Goal: Task Accomplishment & Management: Manage account settings

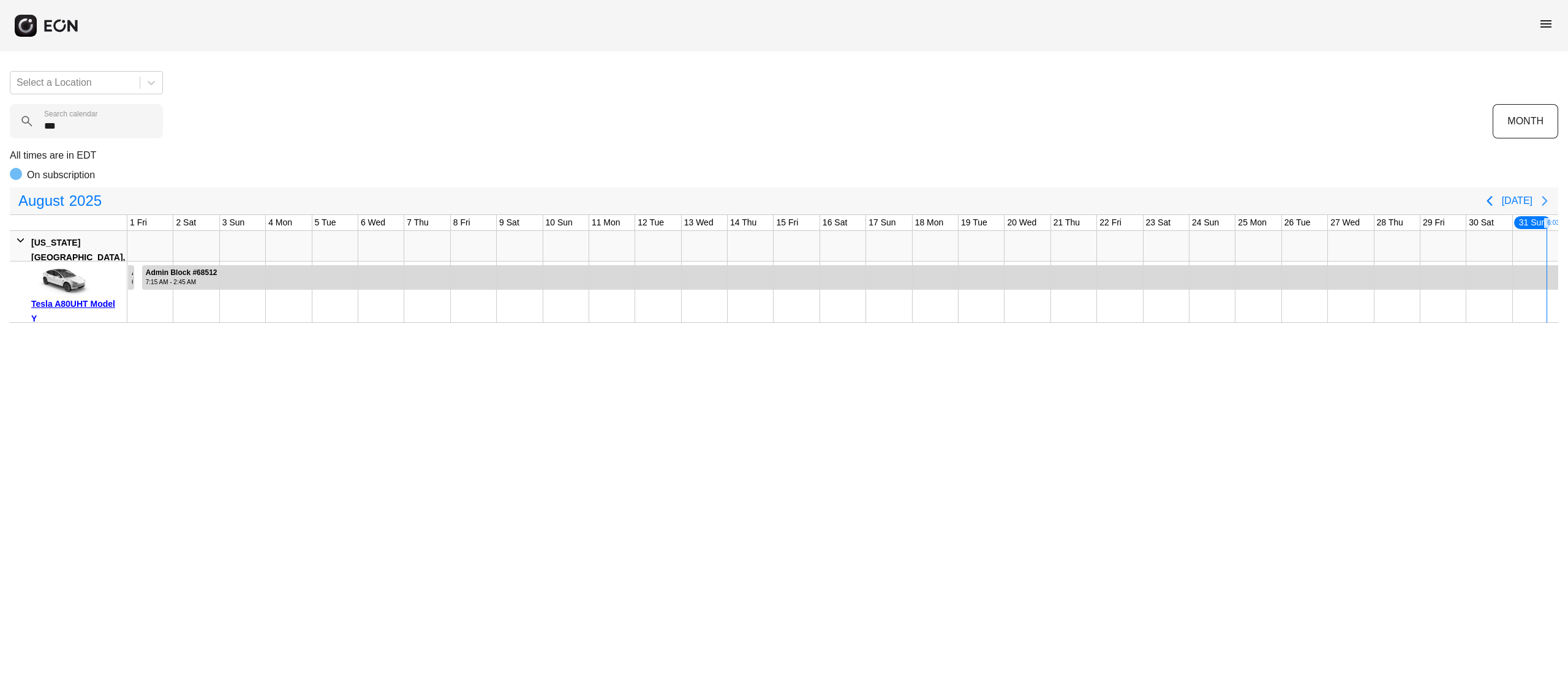
type calendar "***"
click at [1545, 210] on button "Next page" at bounding box center [1545, 201] width 24 height 24
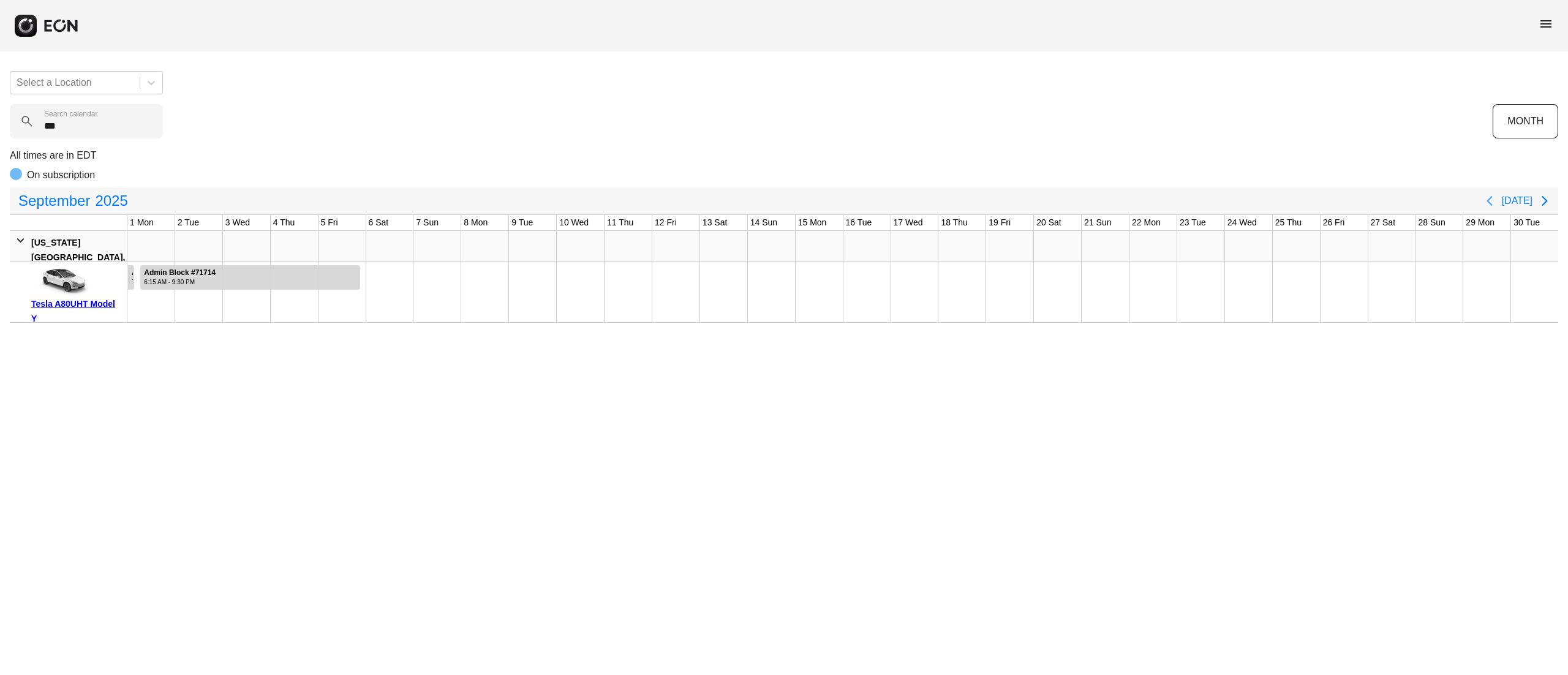
click at [1487, 208] on button "Previous page" at bounding box center [1489, 201] width 24 height 24
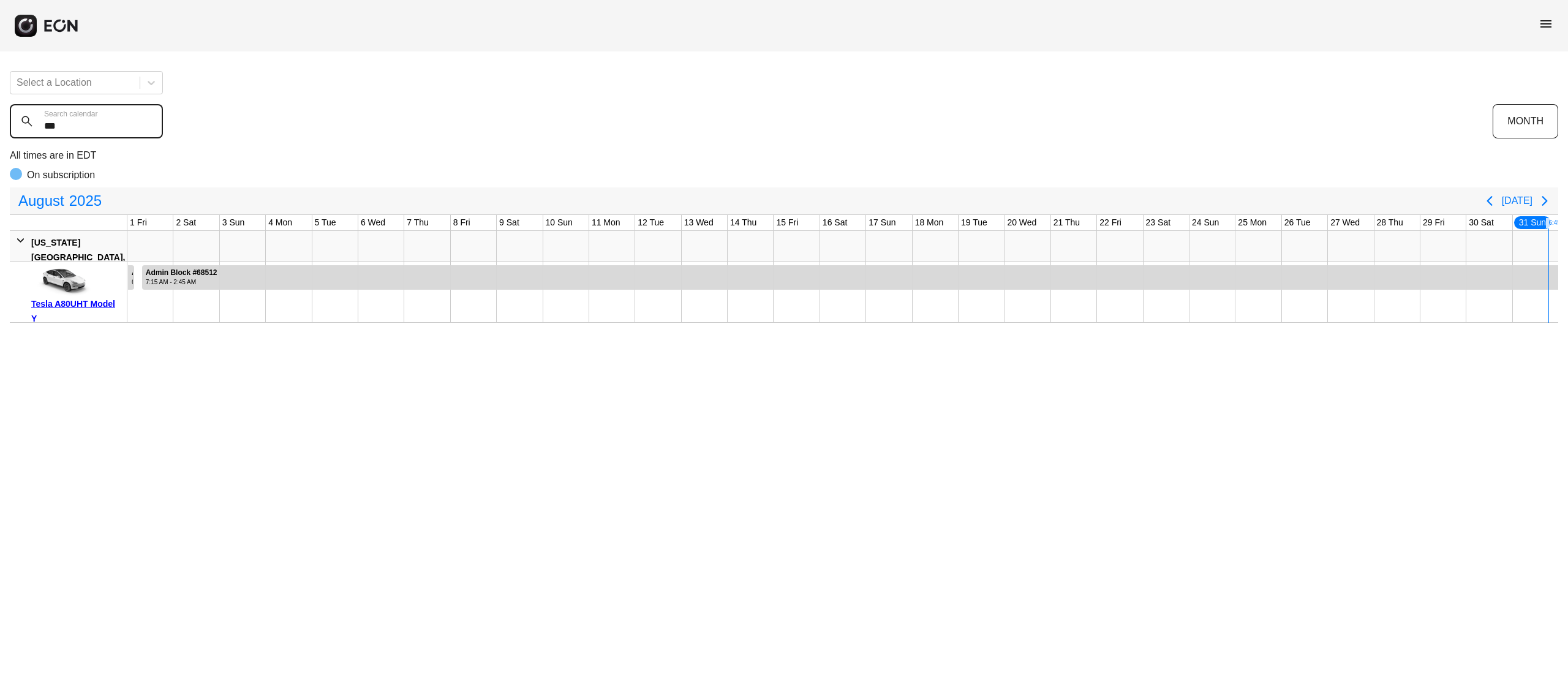
drag, startPoint x: 0, startPoint y: 0, endPoint x: 9, endPoint y: 131, distance: 131.3
click at [12, 131] on calendar "***" at bounding box center [86, 121] width 153 height 35
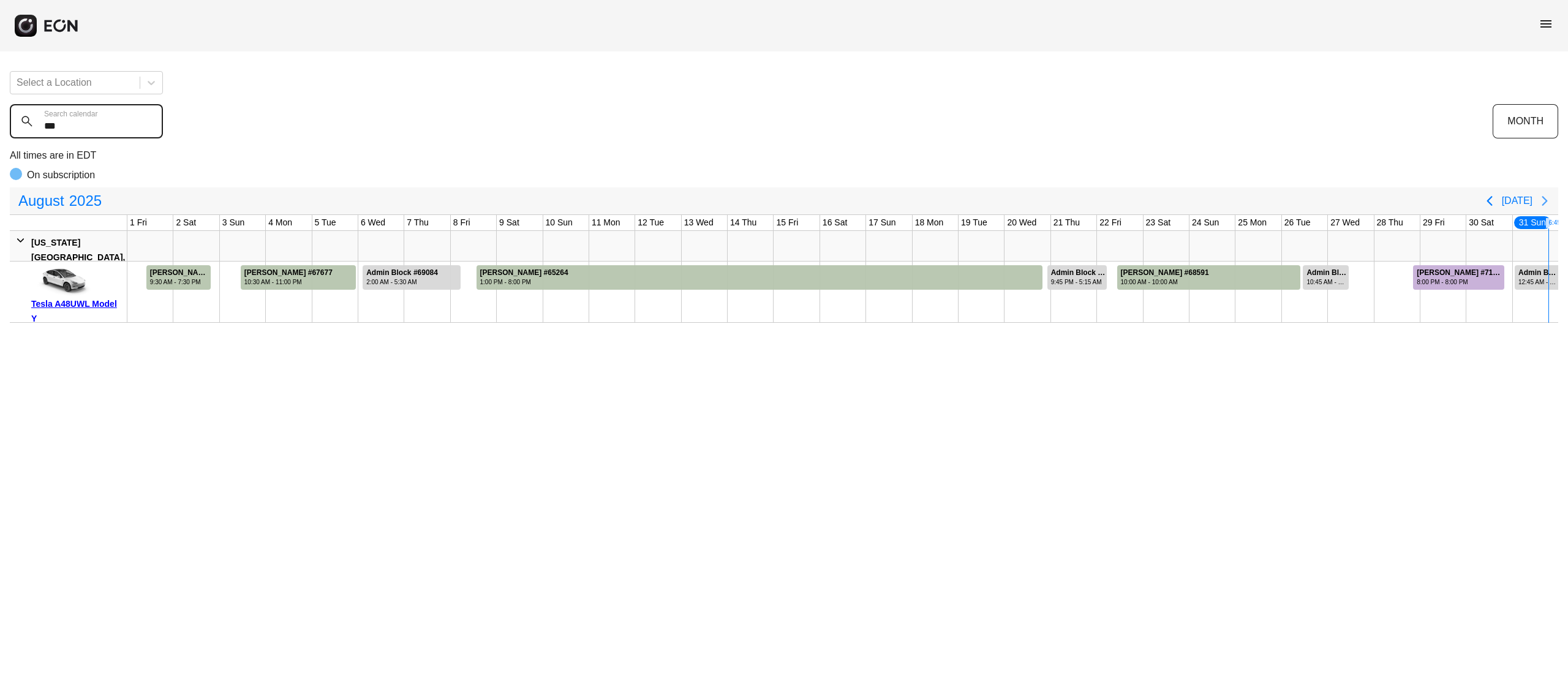
type calendar "***"
click at [1542, 200] on icon "Next page" at bounding box center [1545, 201] width 15 height 15
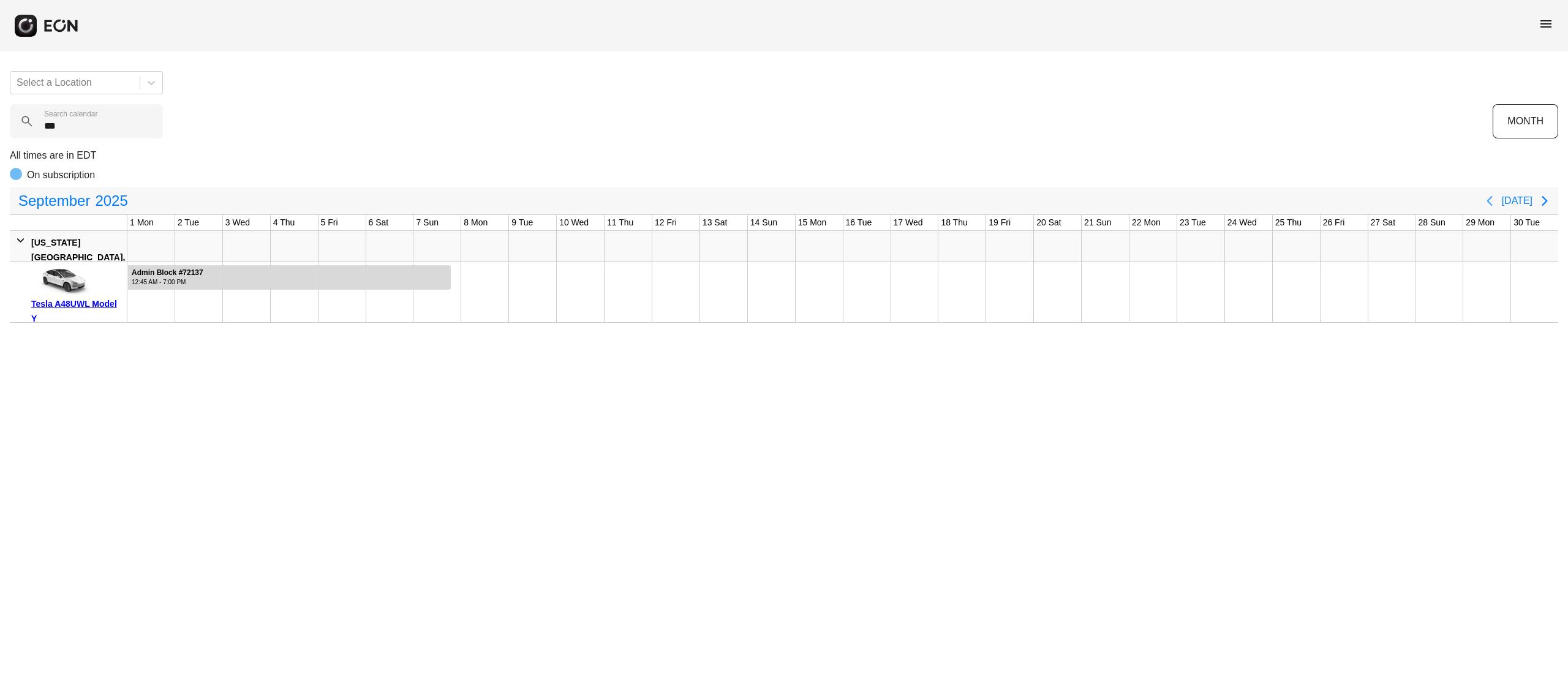
click at [1493, 212] on button "Previous page" at bounding box center [1489, 201] width 24 height 24
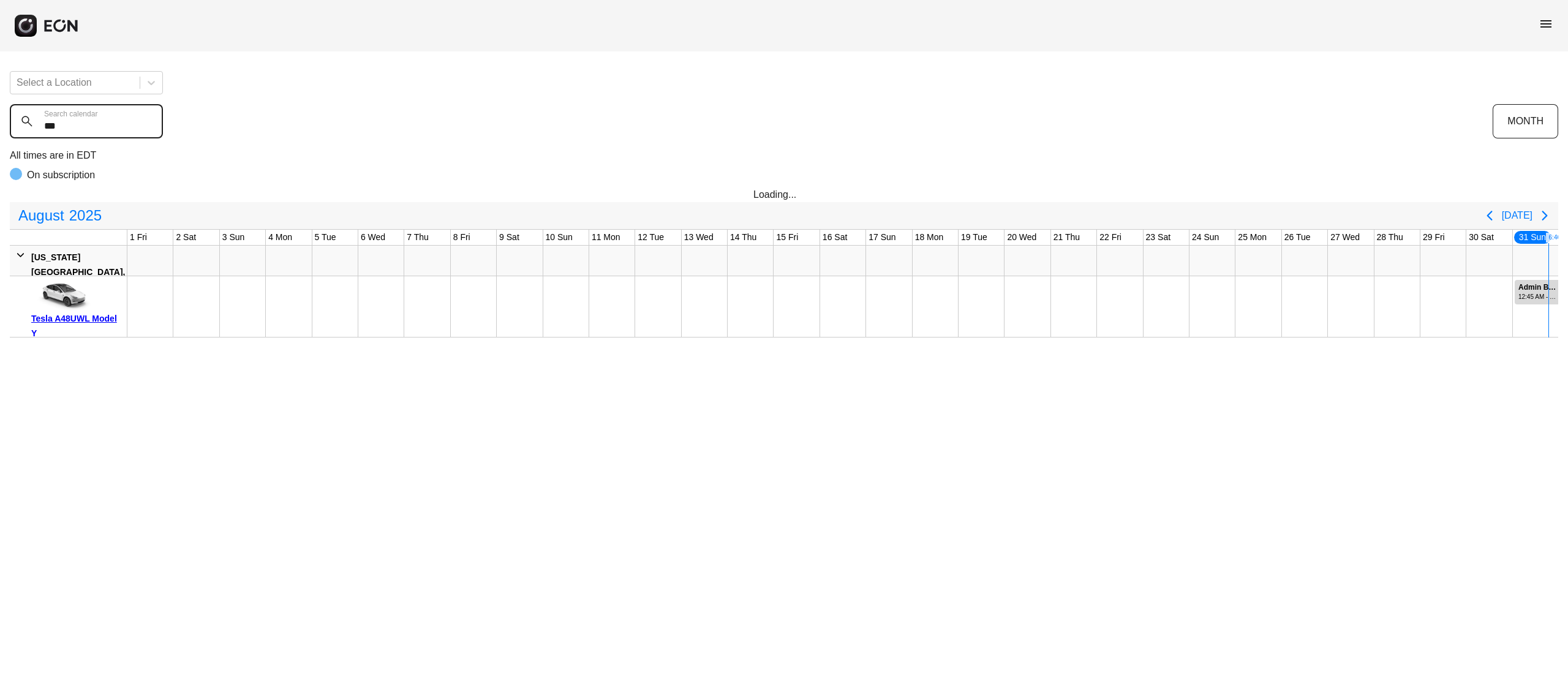
drag, startPoint x: 91, startPoint y: 132, endPoint x: 18, endPoint y: 127, distance: 73.2
click at [18, 127] on calendar "***" at bounding box center [86, 121] width 153 height 35
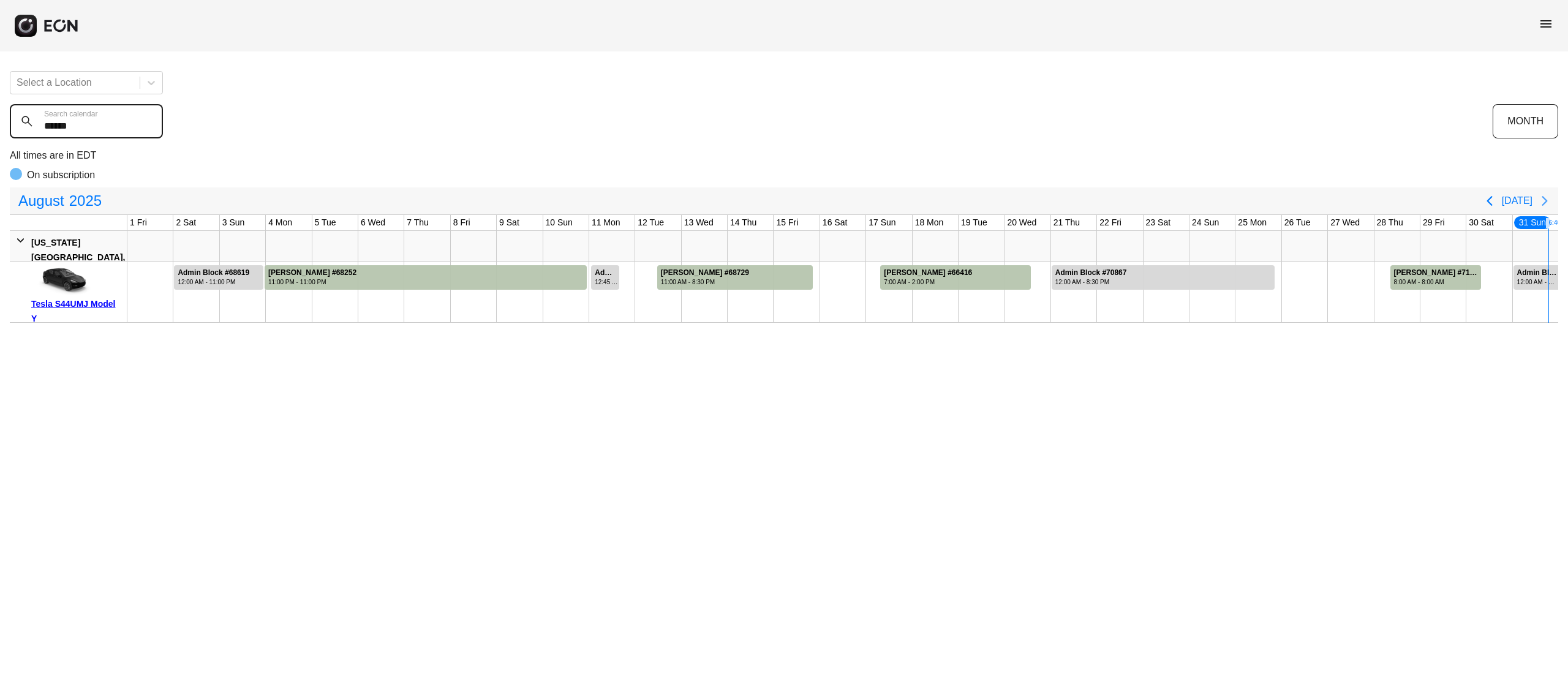
type calendar "******"
click at [1540, 199] on icon "Next page" at bounding box center [1545, 201] width 15 height 15
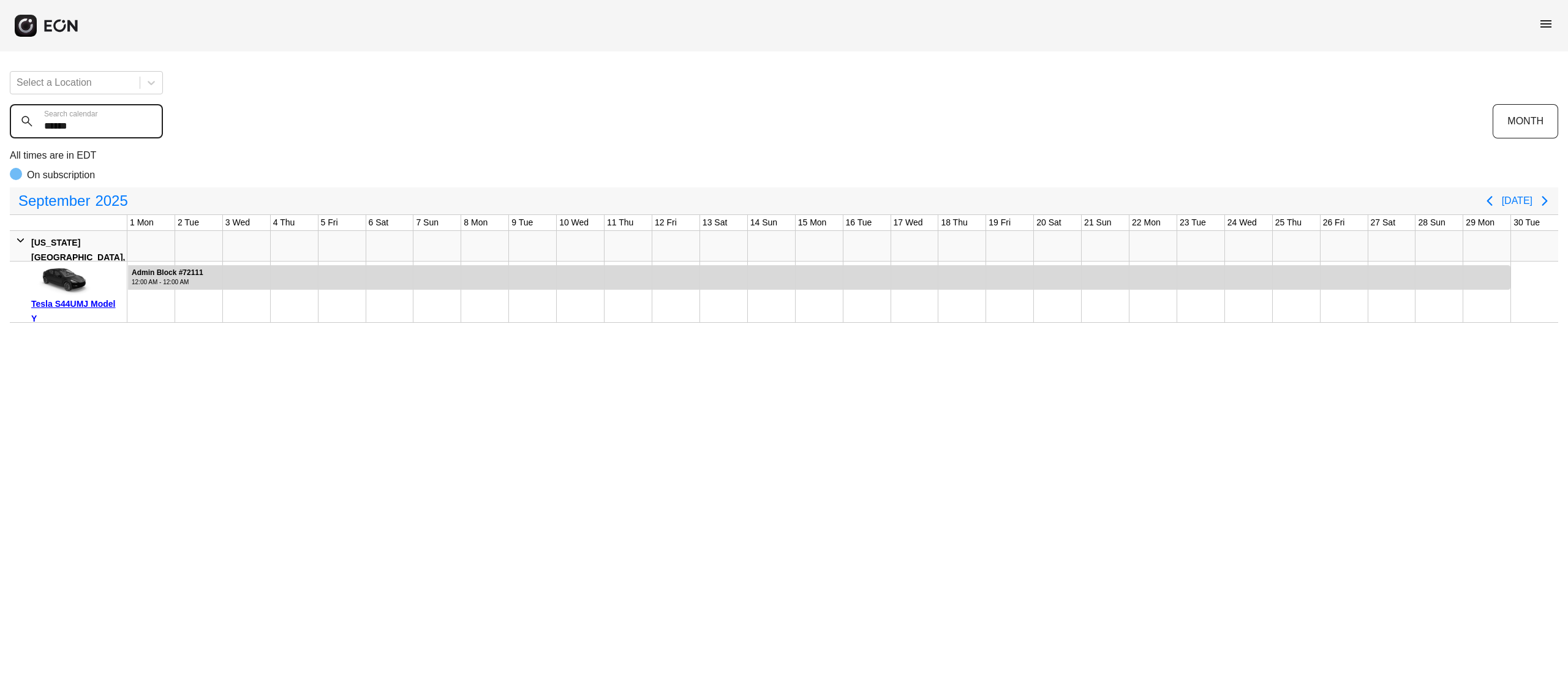
drag, startPoint x: 92, startPoint y: 130, endPoint x: 0, endPoint y: 98, distance: 97.4
click at [0, 100] on div "Select a Location ****** Search calendar MONTH All times are in EDT On subscrip…" at bounding box center [784, 192] width 1568 height 262
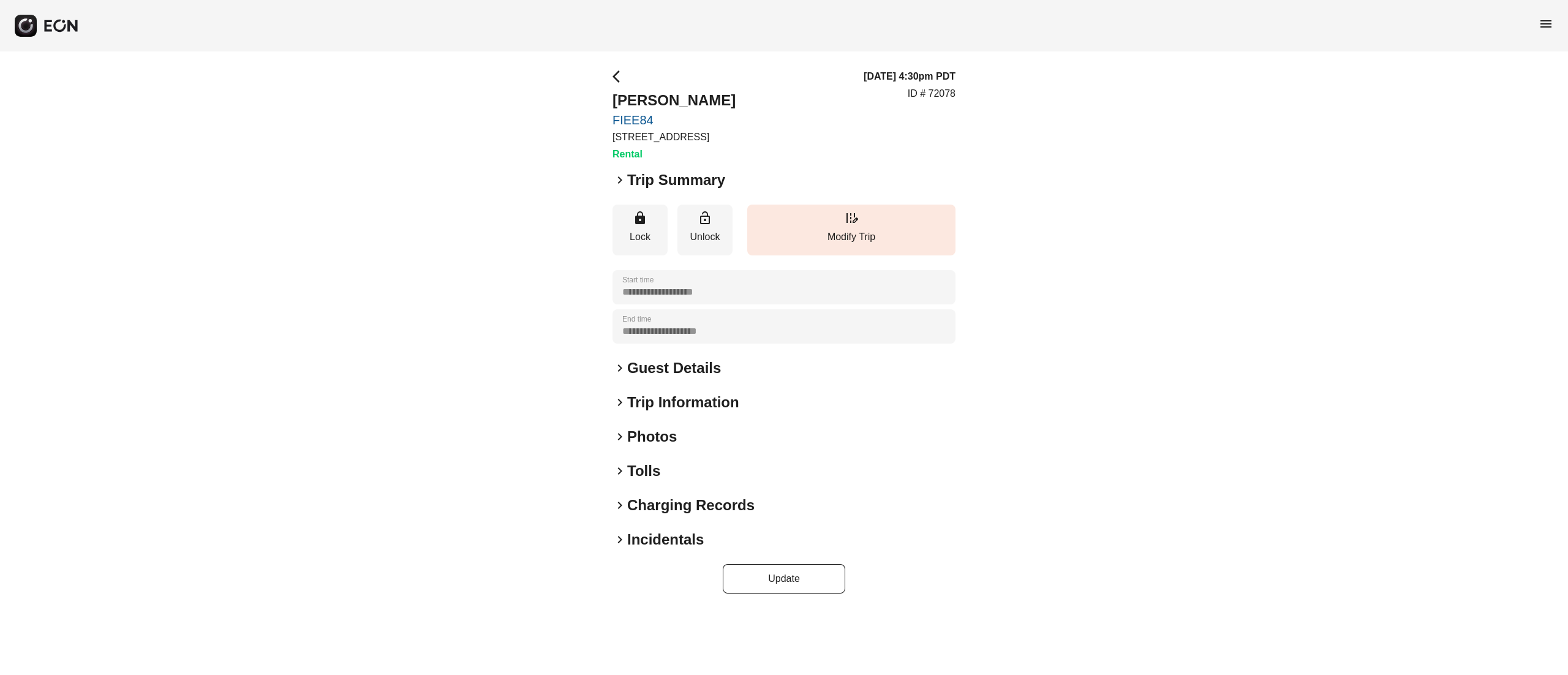
click at [629, 98] on h2 "[PERSON_NAME]" at bounding box center [674, 100] width 123 height 20
click at [629, 98] on h2 "Yi Li" at bounding box center [674, 100] width 123 height 20
copy h2 "Yi Li"
click at [681, 364] on h2 "Guest Details" at bounding box center [674, 368] width 94 height 20
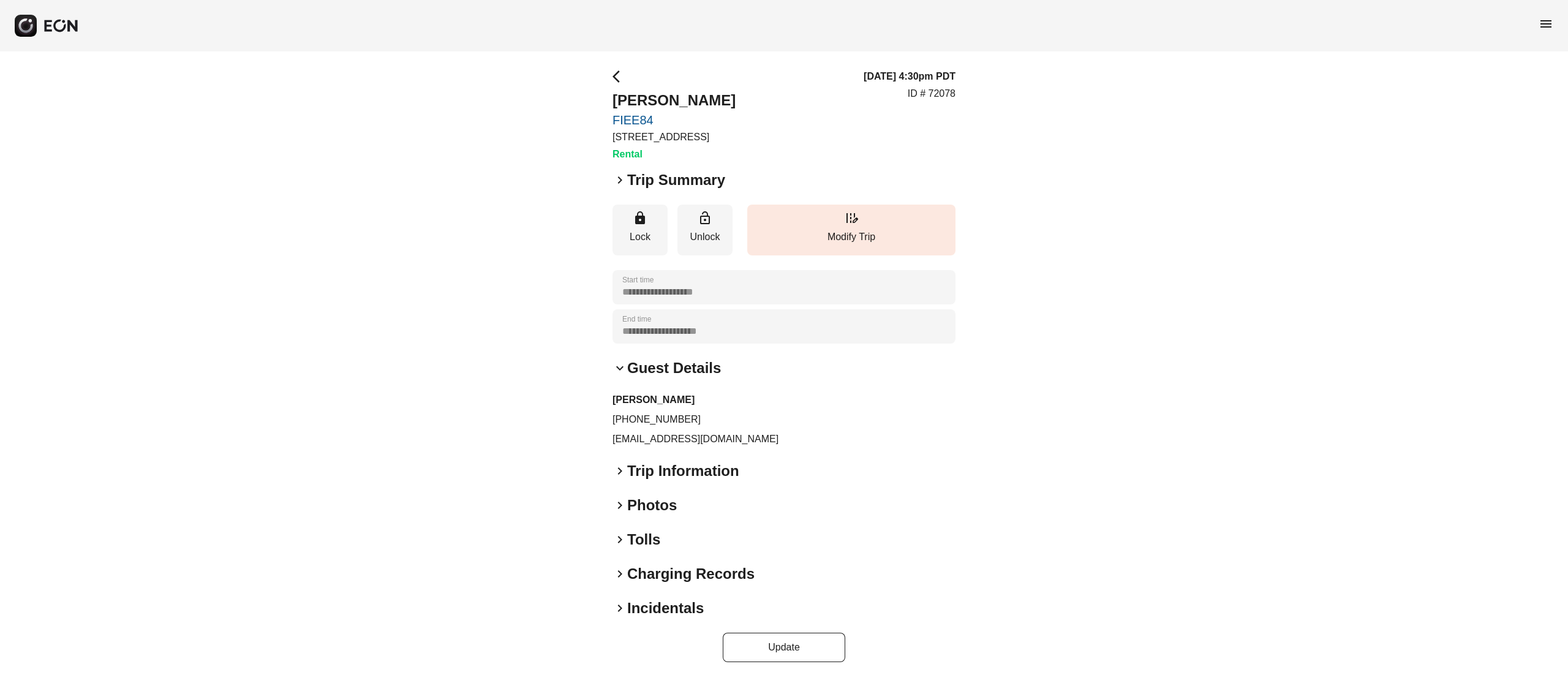
click at [667, 433] on p "hmily870311@gmail.com" at bounding box center [784, 440] width 343 height 15
copy div "hmily870311@gmail.com keyboard_arrow_right"
drag, startPoint x: 623, startPoint y: 413, endPoint x: 748, endPoint y: 418, distance: 125.1
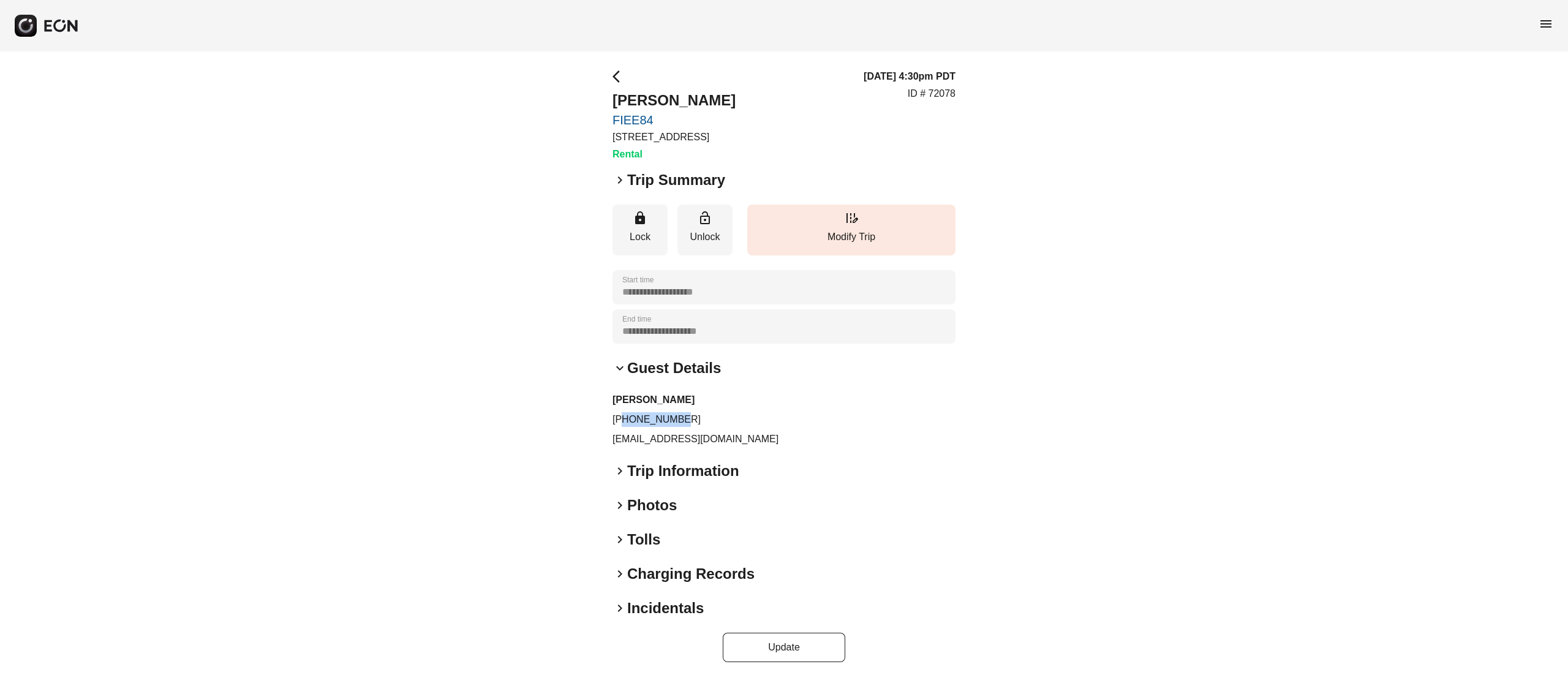
click at [748, 418] on p "+19492324064" at bounding box center [784, 420] width 343 height 15
copy p "9492324064"
click at [942, 96] on p "ID # 72078" at bounding box center [931, 94] width 47 height 15
copy p "72078"
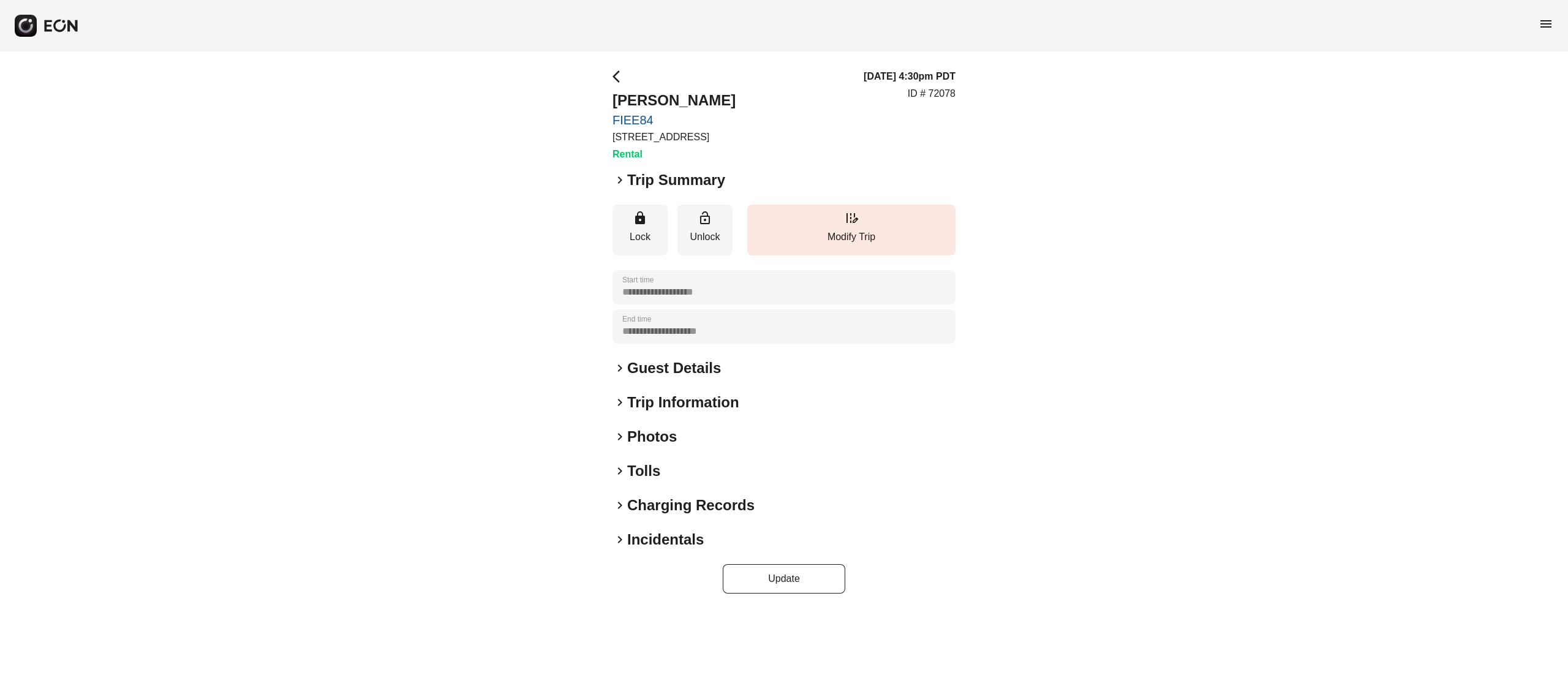
click at [645, 440] on h2 "Photos" at bounding box center [652, 436] width 50 height 20
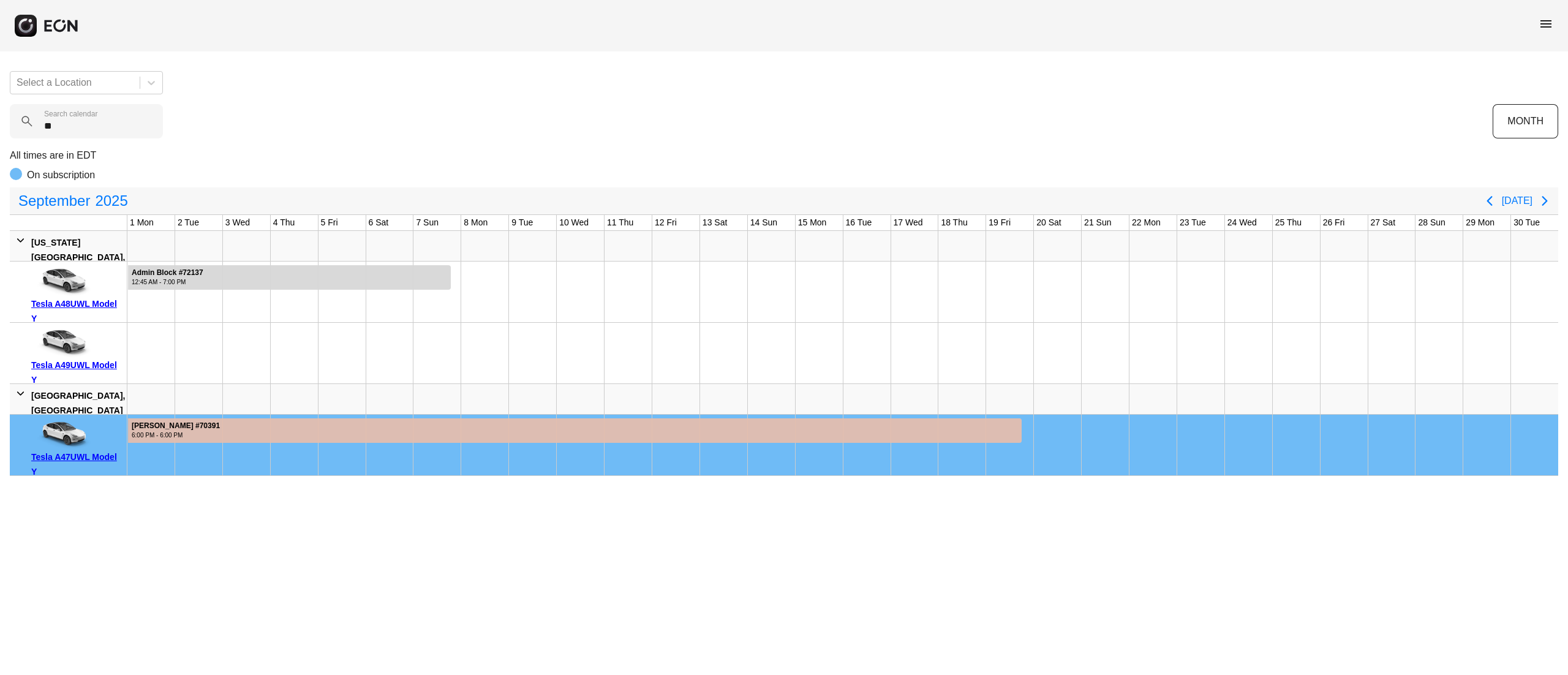
type calendar "***"
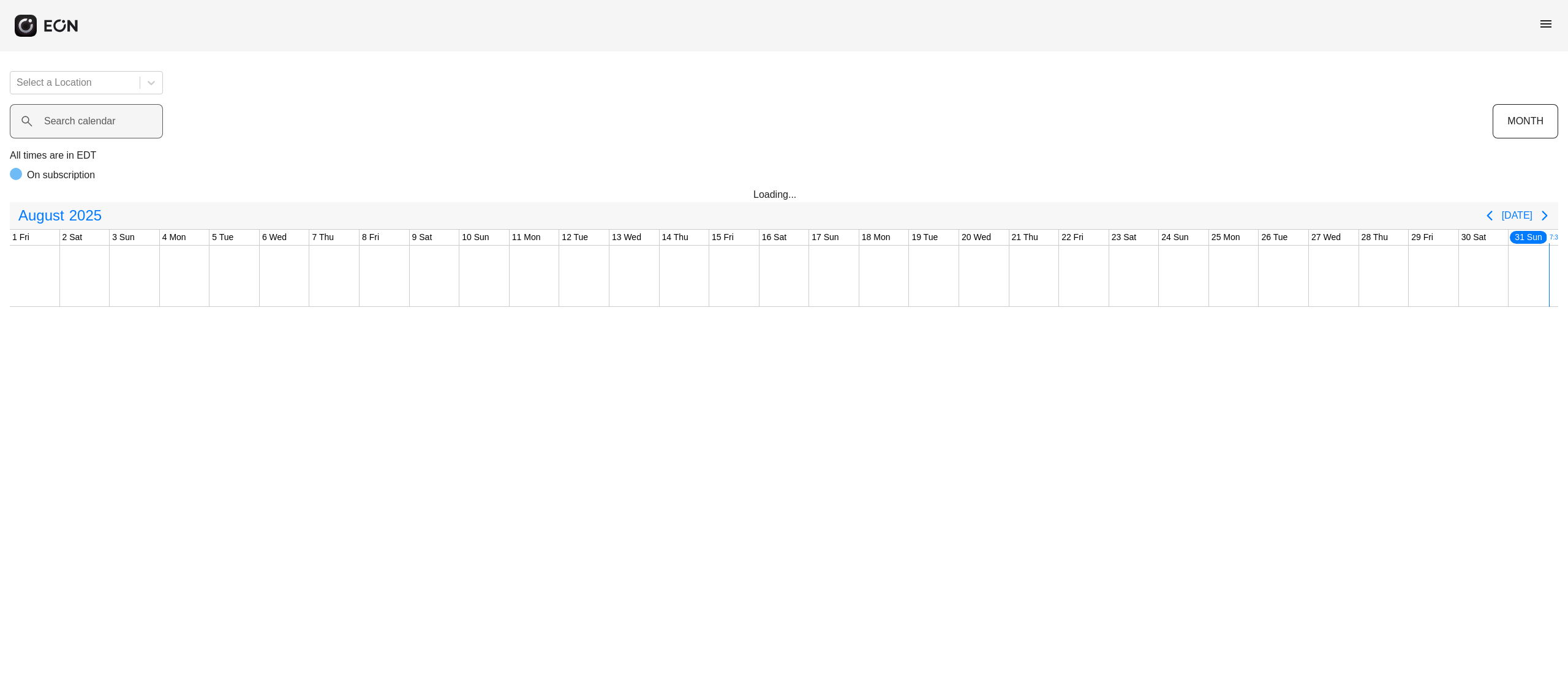
click at [102, 127] on label "Search calendar" at bounding box center [80, 121] width 72 height 15
click at [102, 127] on calendar "Search calendar" at bounding box center [86, 121] width 153 height 35
type calendar "******"
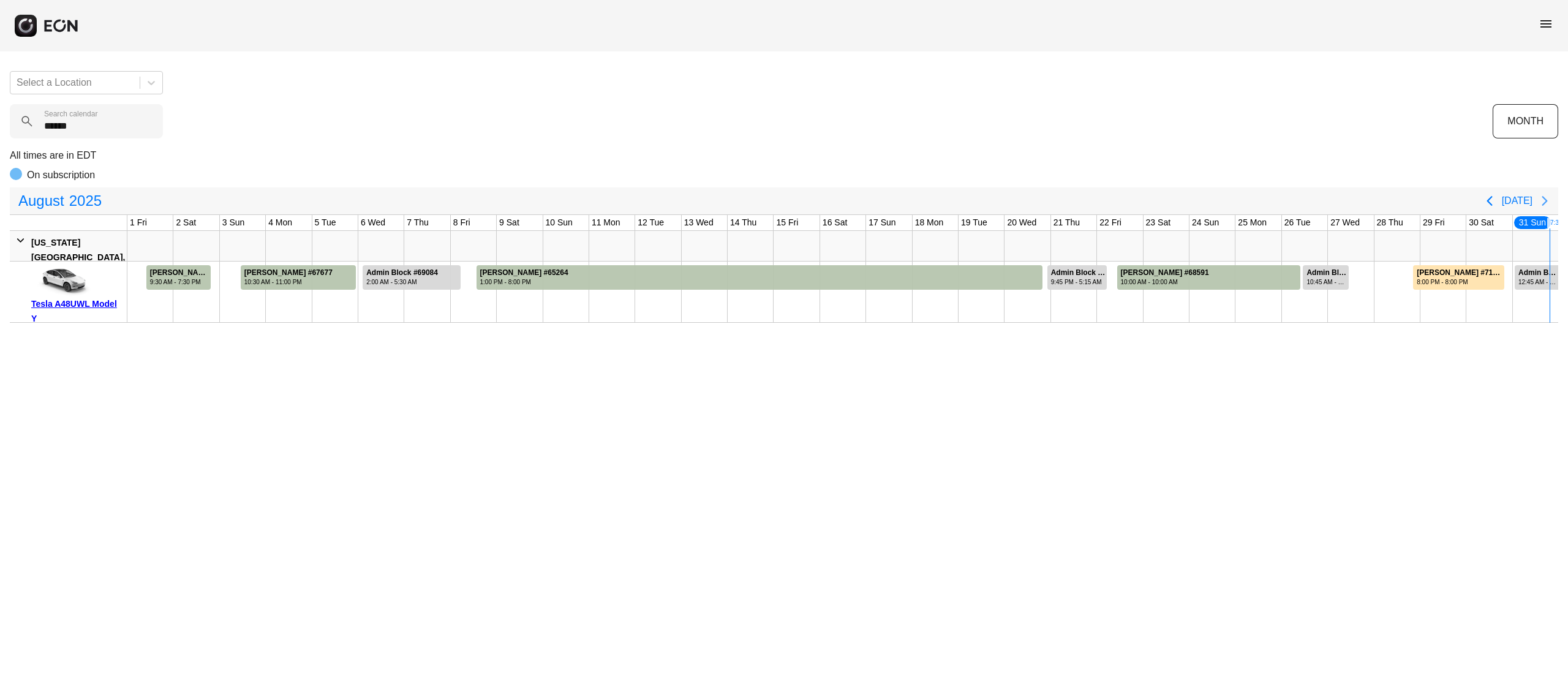
click at [1544, 197] on icon "Next page" at bounding box center [1545, 201] width 15 height 15
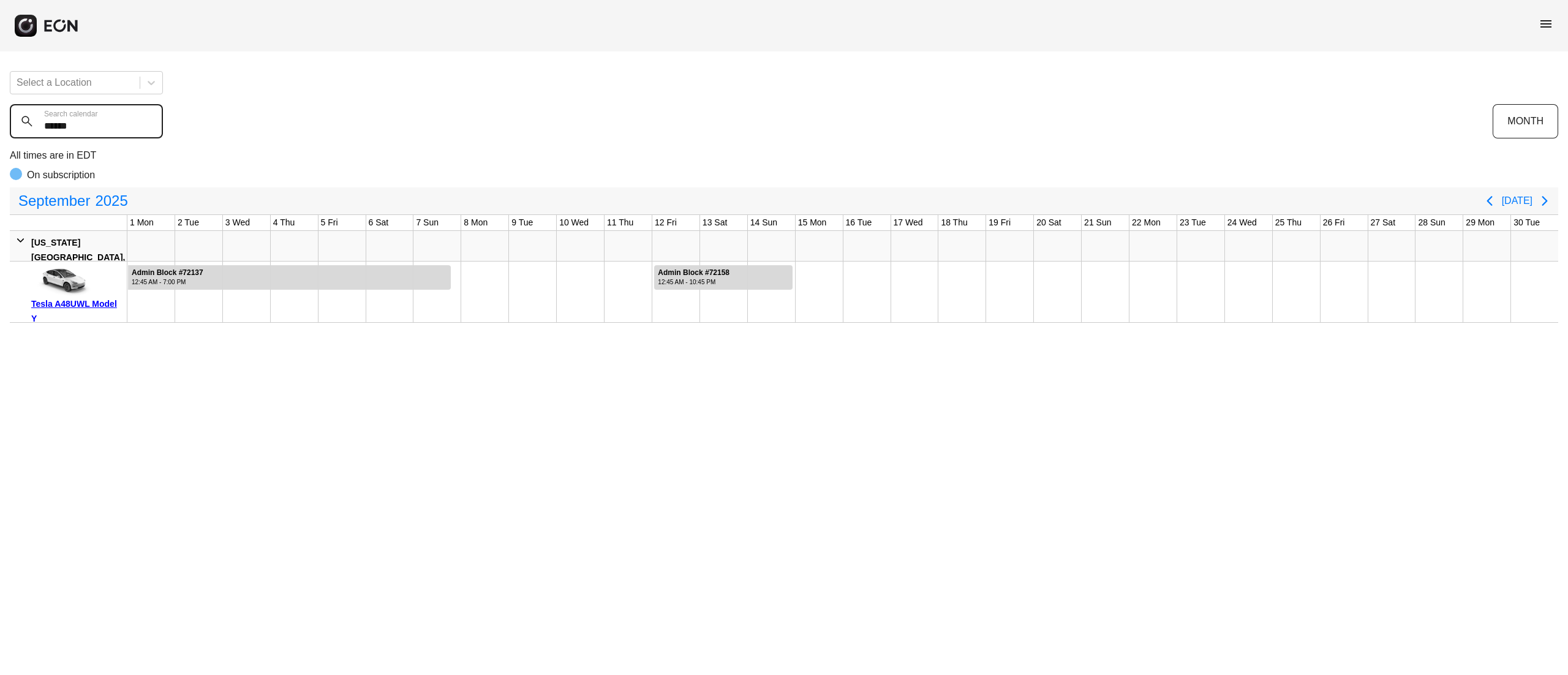
drag, startPoint x: 123, startPoint y: 136, endPoint x: 0, endPoint y: 111, distance: 125.5
click at [0, 111] on div "Select a Location ****** Search calendar MONTH All times are in EDT On subscrip…" at bounding box center [784, 192] width 1568 height 262
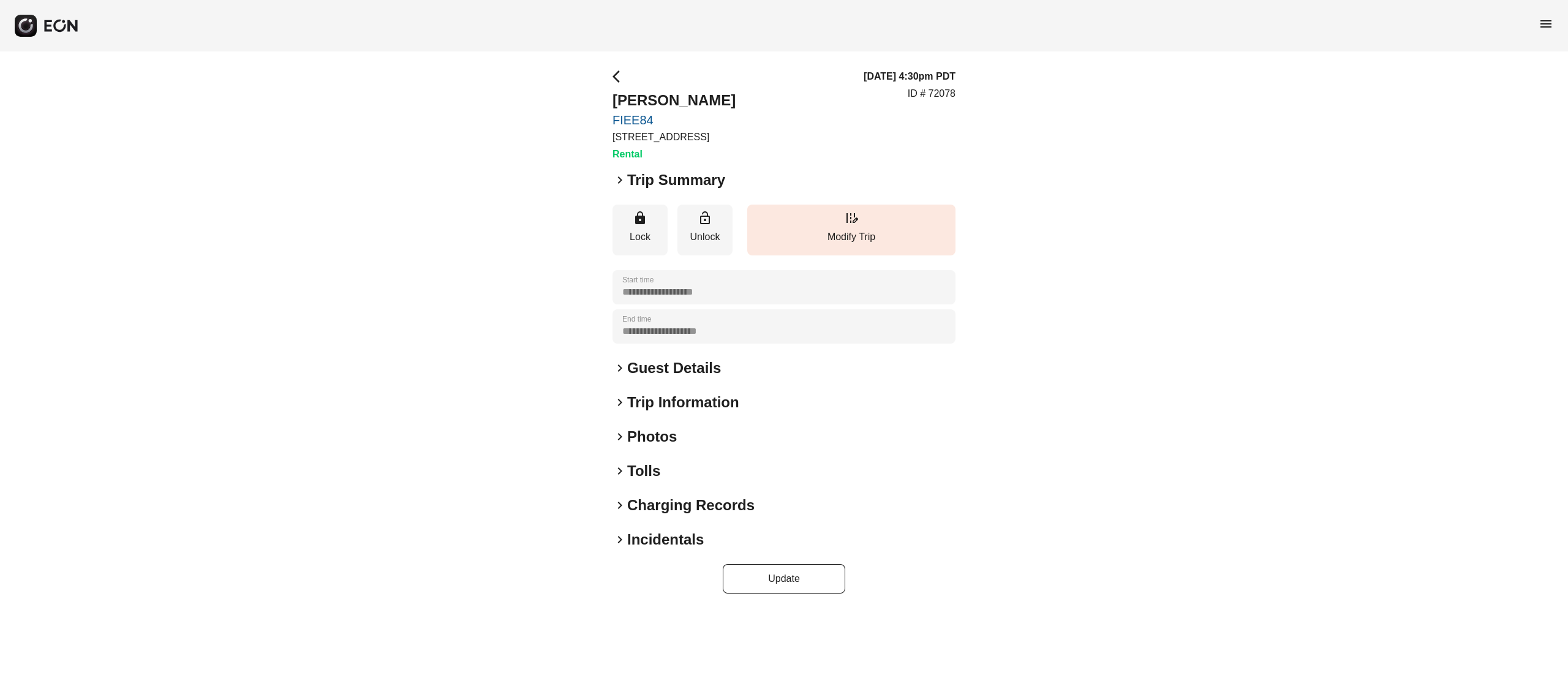
click at [640, 433] on h2 "Photos" at bounding box center [652, 436] width 50 height 20
click at [633, 97] on h2 "[PERSON_NAME]" at bounding box center [674, 100] width 123 height 20
copy h2 "[PERSON_NAME]"
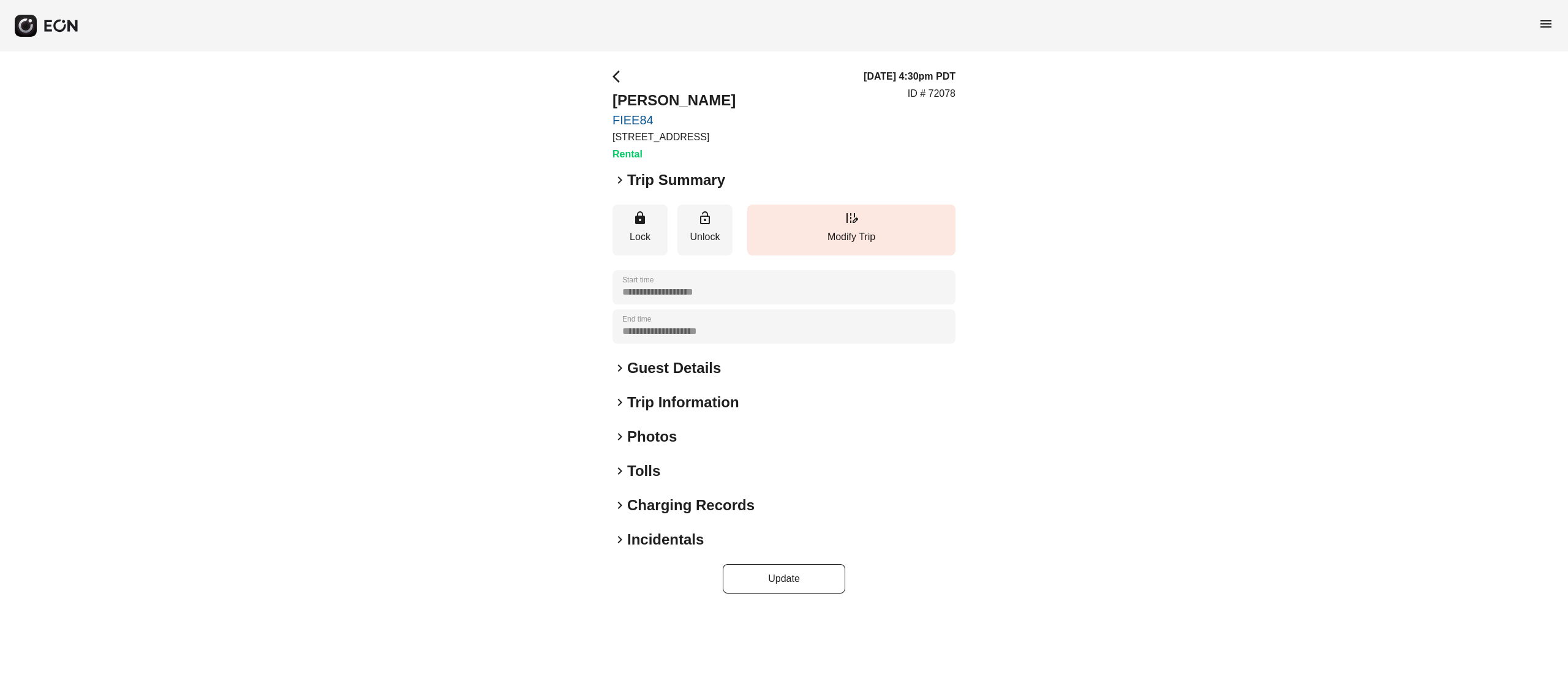
click at [944, 97] on p "ID # 72078" at bounding box center [931, 94] width 47 height 15
copy p "72078"
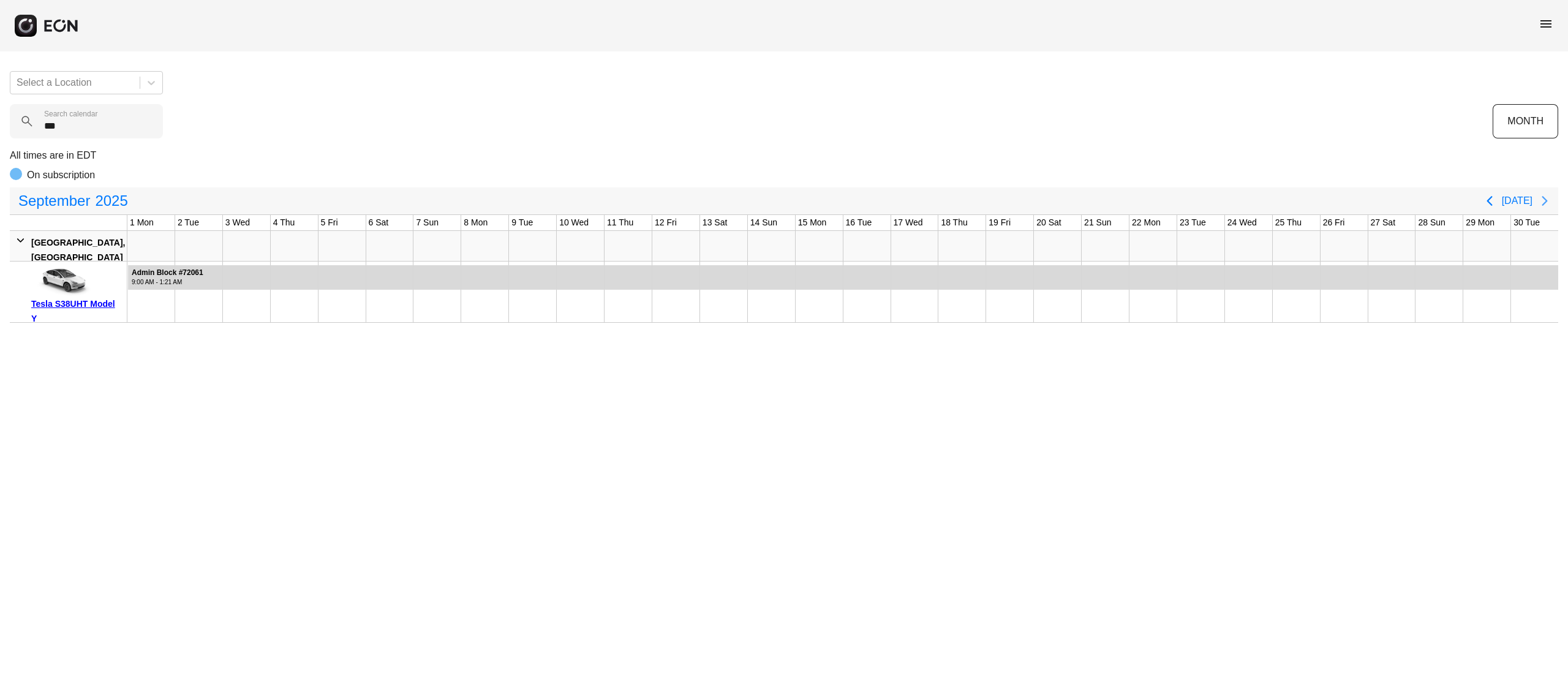
type calendar "***"
click at [1542, 204] on icon "Next page" at bounding box center [1545, 201] width 15 height 15
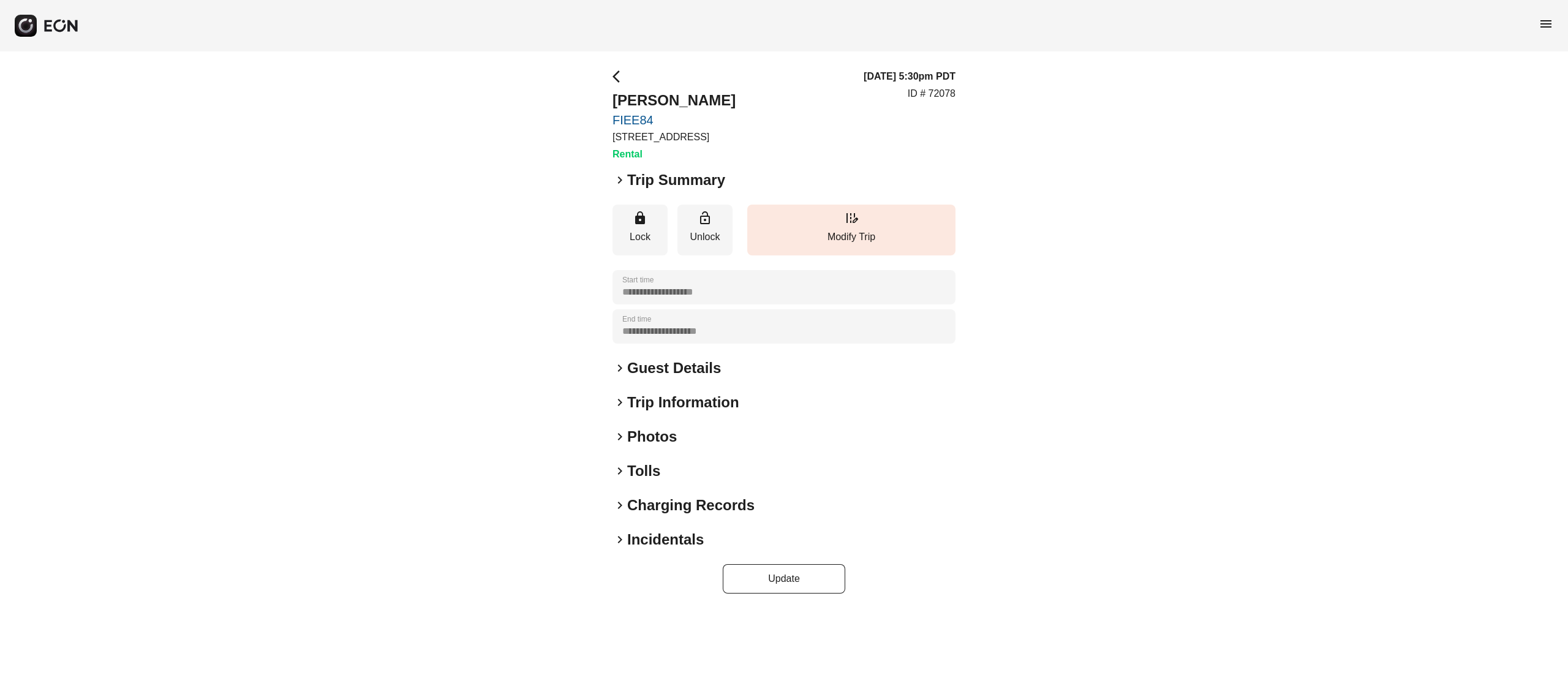
click at [629, 436] on h2 "Photos" at bounding box center [652, 436] width 50 height 20
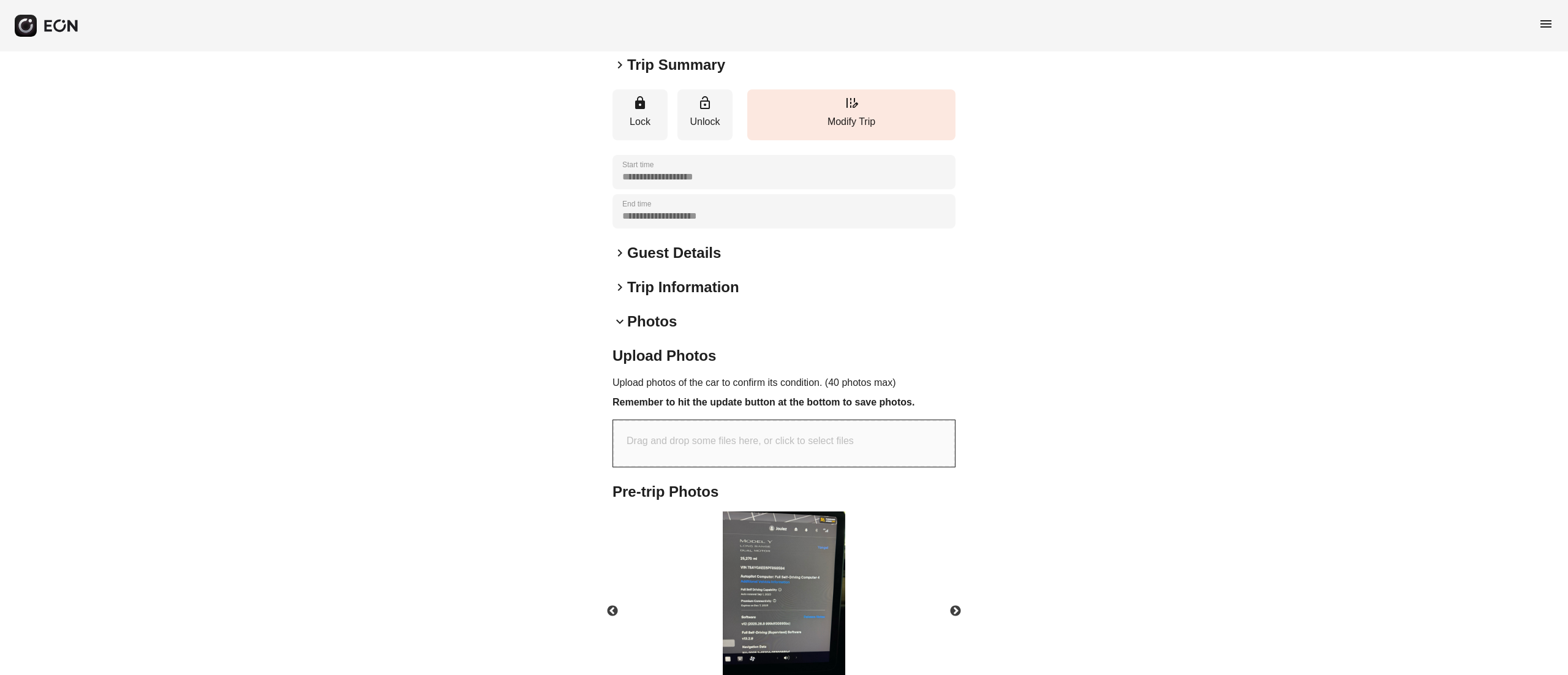
scroll to position [196, 0]
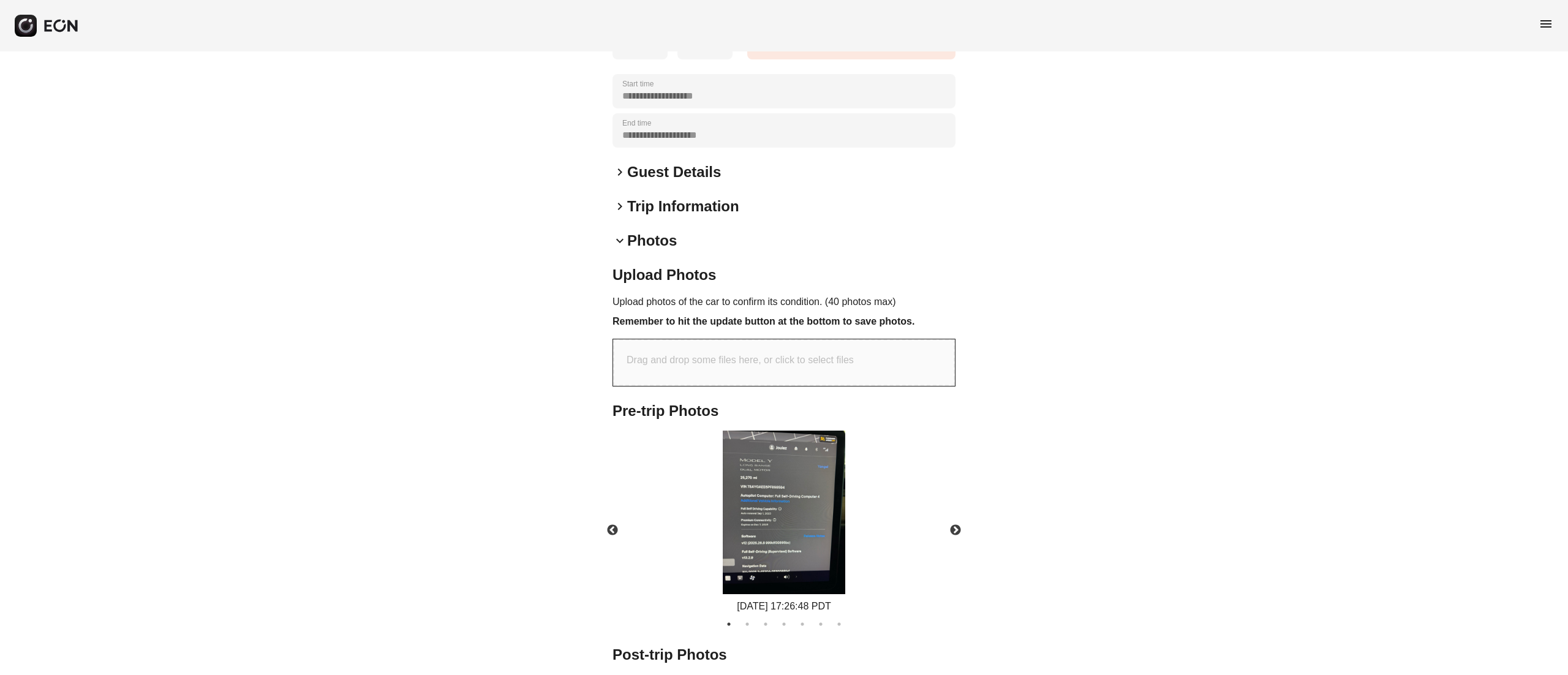
click at [790, 509] on img at bounding box center [784, 512] width 123 height 163
click at [945, 522] on button "Next" at bounding box center [955, 530] width 43 height 43
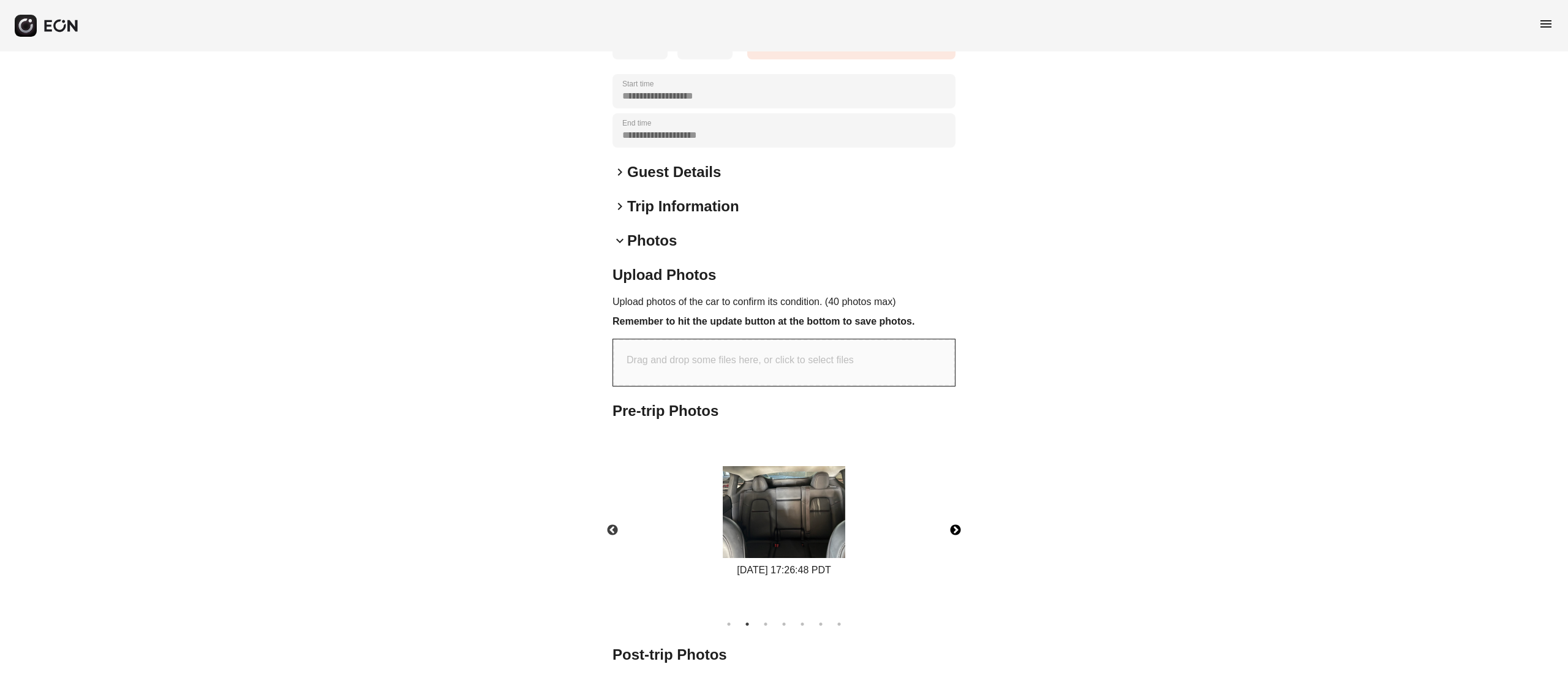
click at [793, 512] on img at bounding box center [784, 512] width 123 height 92
click at [954, 526] on button "Next" at bounding box center [955, 530] width 43 height 43
click at [823, 522] on img at bounding box center [784, 512] width 123 height 92
click at [960, 528] on button "Next" at bounding box center [955, 530] width 43 height 43
click at [806, 502] on img at bounding box center [784, 512] width 123 height 69
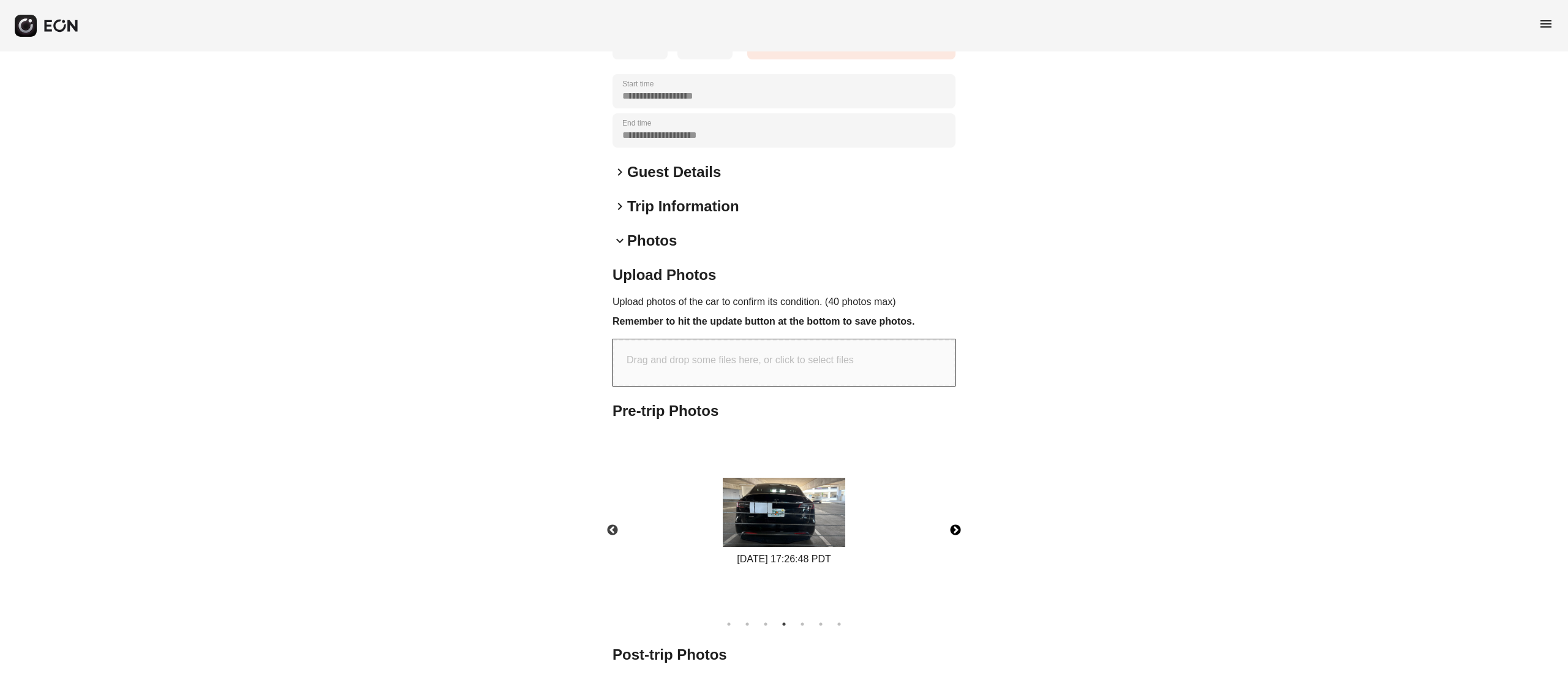
click at [949, 533] on button "Next" at bounding box center [955, 530] width 43 height 43
click at [808, 519] on img at bounding box center [784, 512] width 123 height 69
click at [948, 532] on button "Next" at bounding box center [955, 530] width 43 height 43
click at [782, 521] on img at bounding box center [784, 512] width 123 height 69
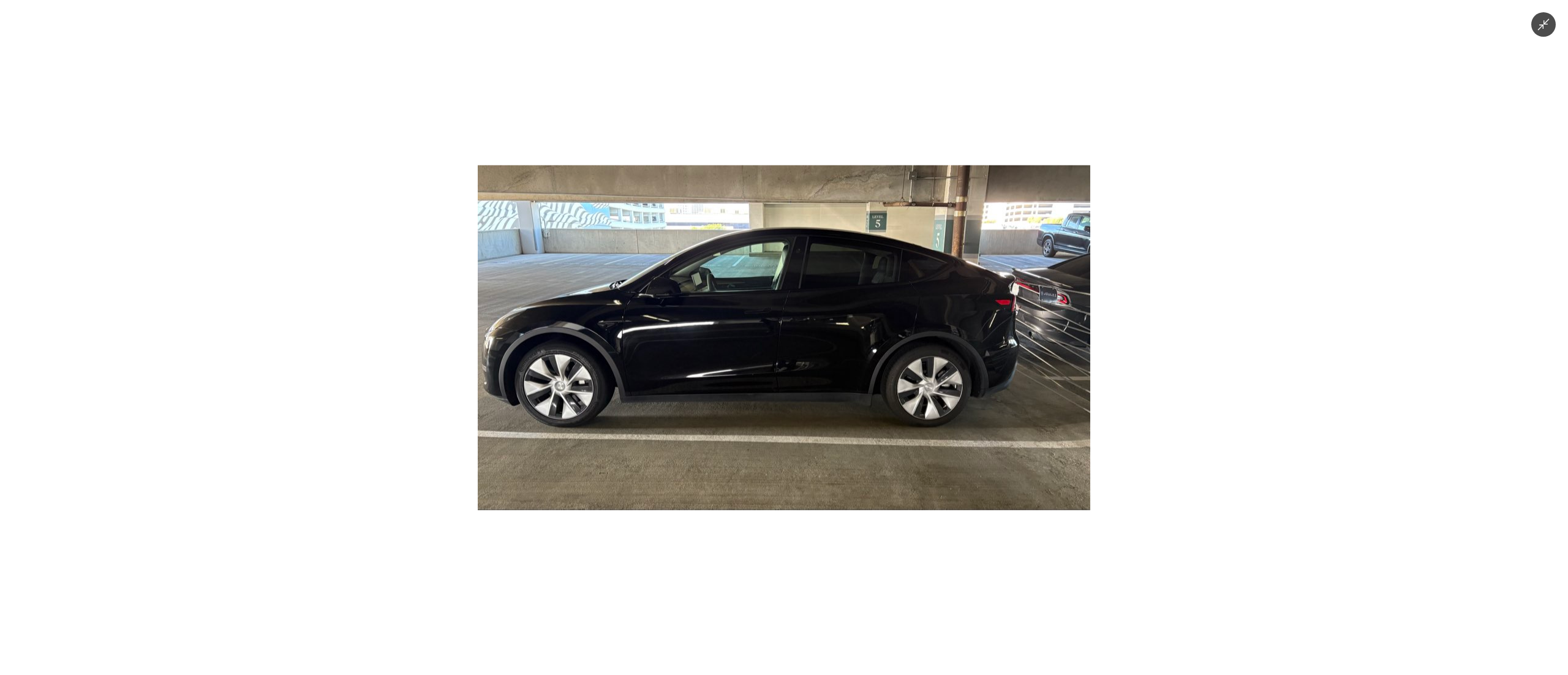
click at [838, 320] on img at bounding box center [783, 337] width 612 height 345
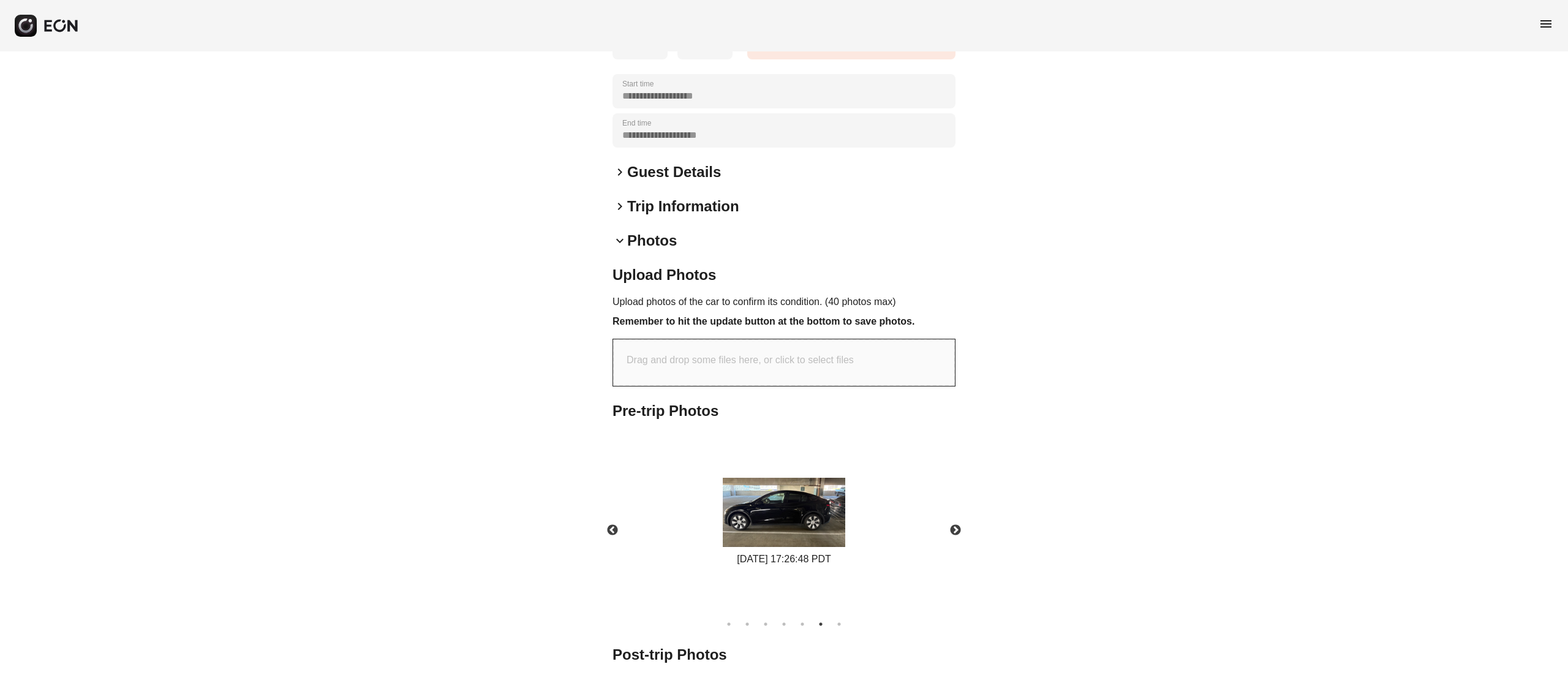
click at [848, 478] on div "08/31/2025 17:26:48 PDT" at bounding box center [784, 522] width 135 height 89
click at [837, 478] on img at bounding box center [784, 512] width 123 height 69
click at [956, 536] on button "Next" at bounding box center [955, 530] width 43 height 43
click at [816, 552] on div "08/31/2025 17:26:48 PDT" at bounding box center [784, 560] width 123 height 15
click at [801, 524] on img at bounding box center [784, 512] width 123 height 69
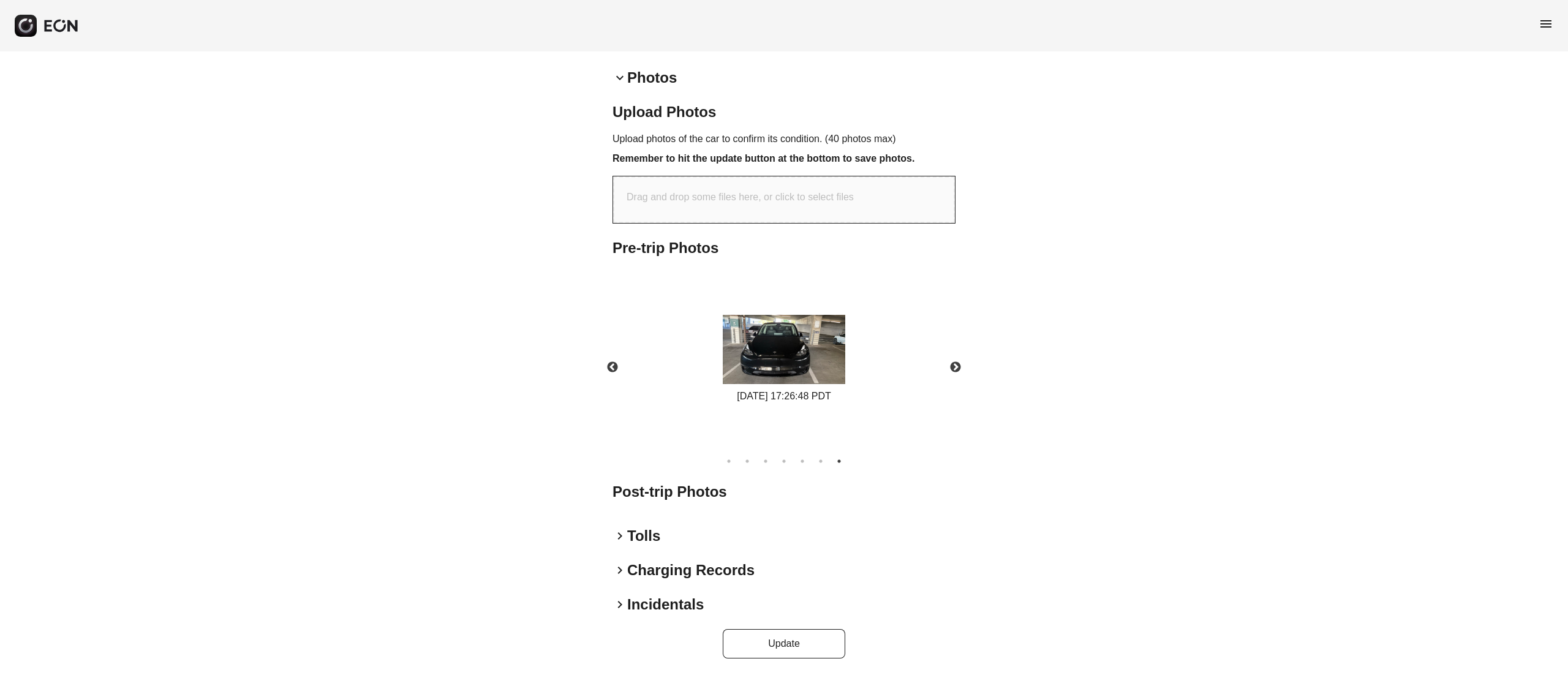
scroll to position [0, 0]
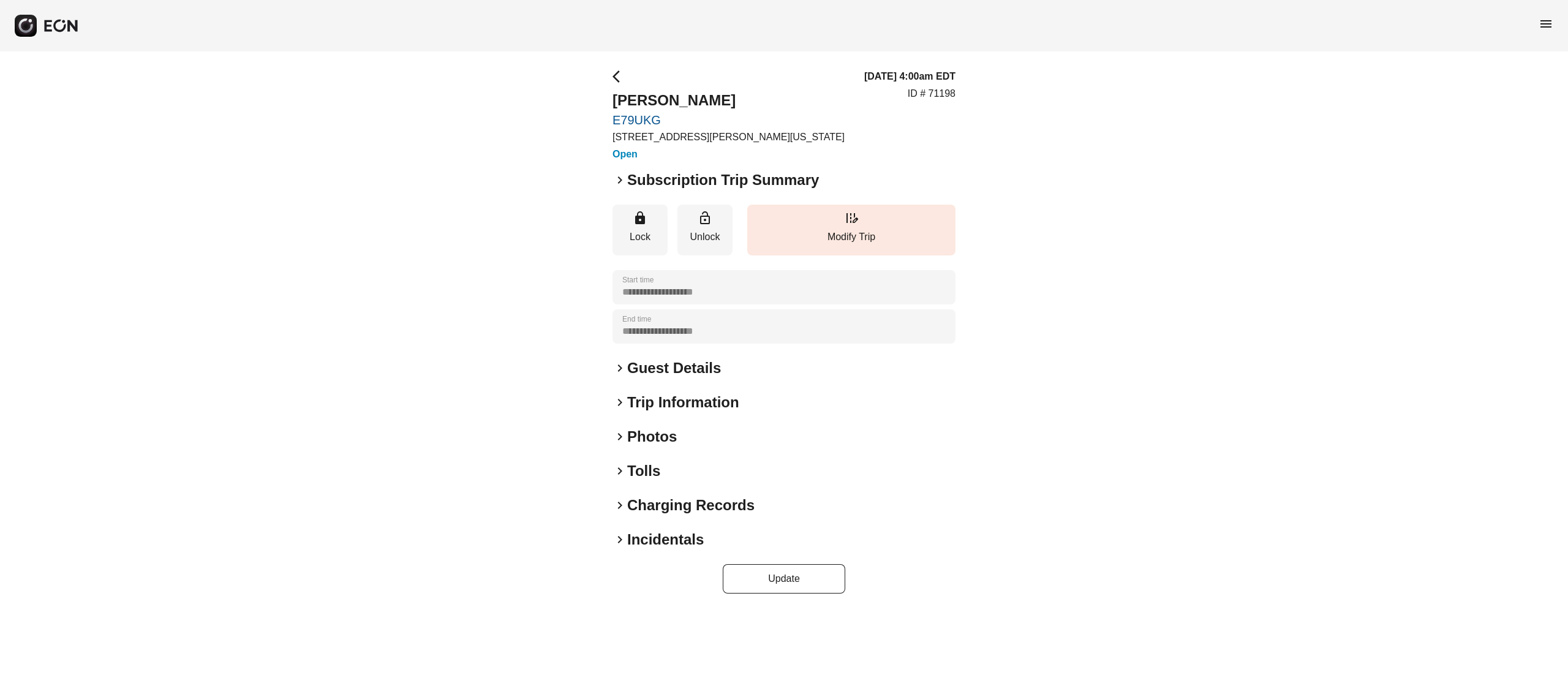
click at [948, 99] on p "ID # 71198" at bounding box center [931, 94] width 47 height 15
copy p "71198"
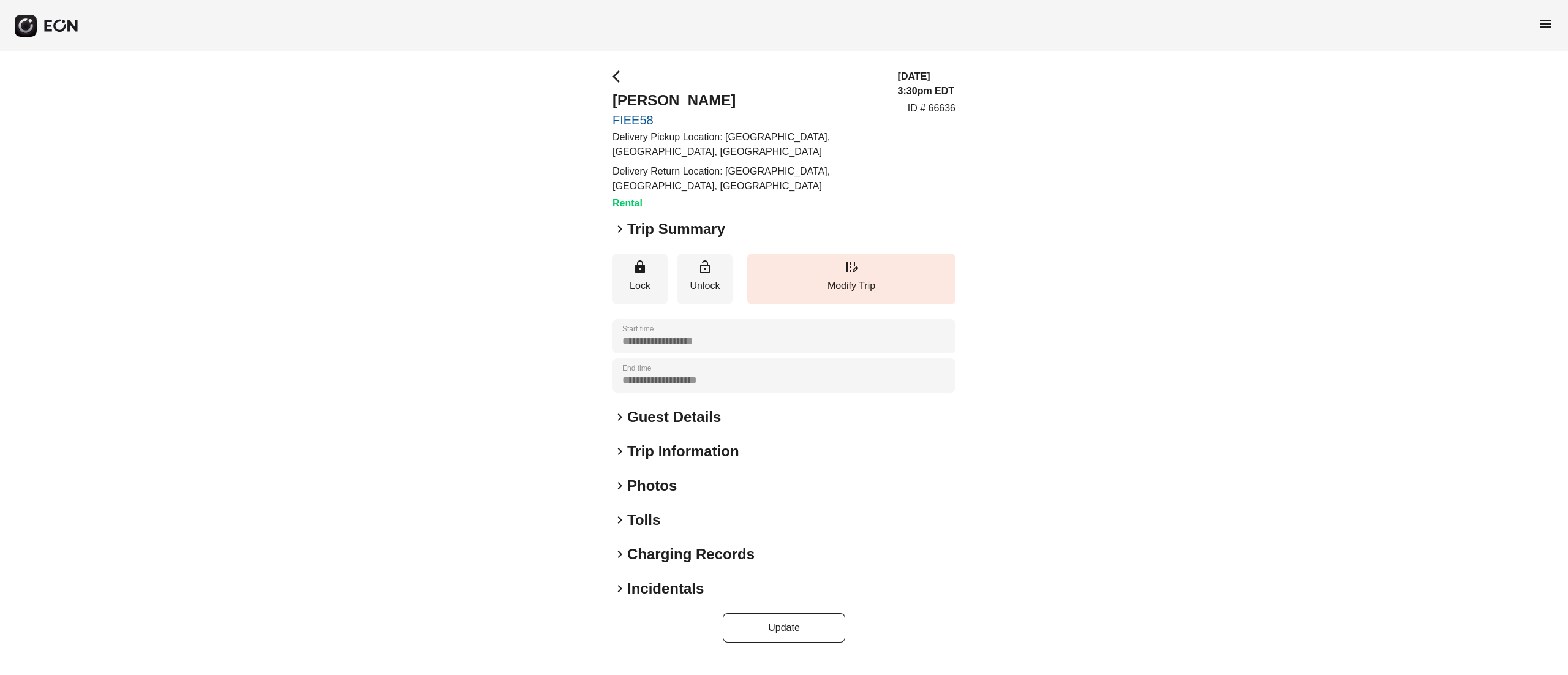
click at [711, 136] on p "Delivery Pickup Location: [GEOGRAPHIC_DATA], [GEOGRAPHIC_DATA], [GEOGRAPHIC_DAT…" at bounding box center [747, 144] width 271 height 29
drag, startPoint x: 721, startPoint y: 136, endPoint x: 604, endPoint y: 138, distance: 117.0
click at [604, 138] on div "**********" at bounding box center [784, 356] width 1568 height 609
copy p "Delivery Pickup Location"
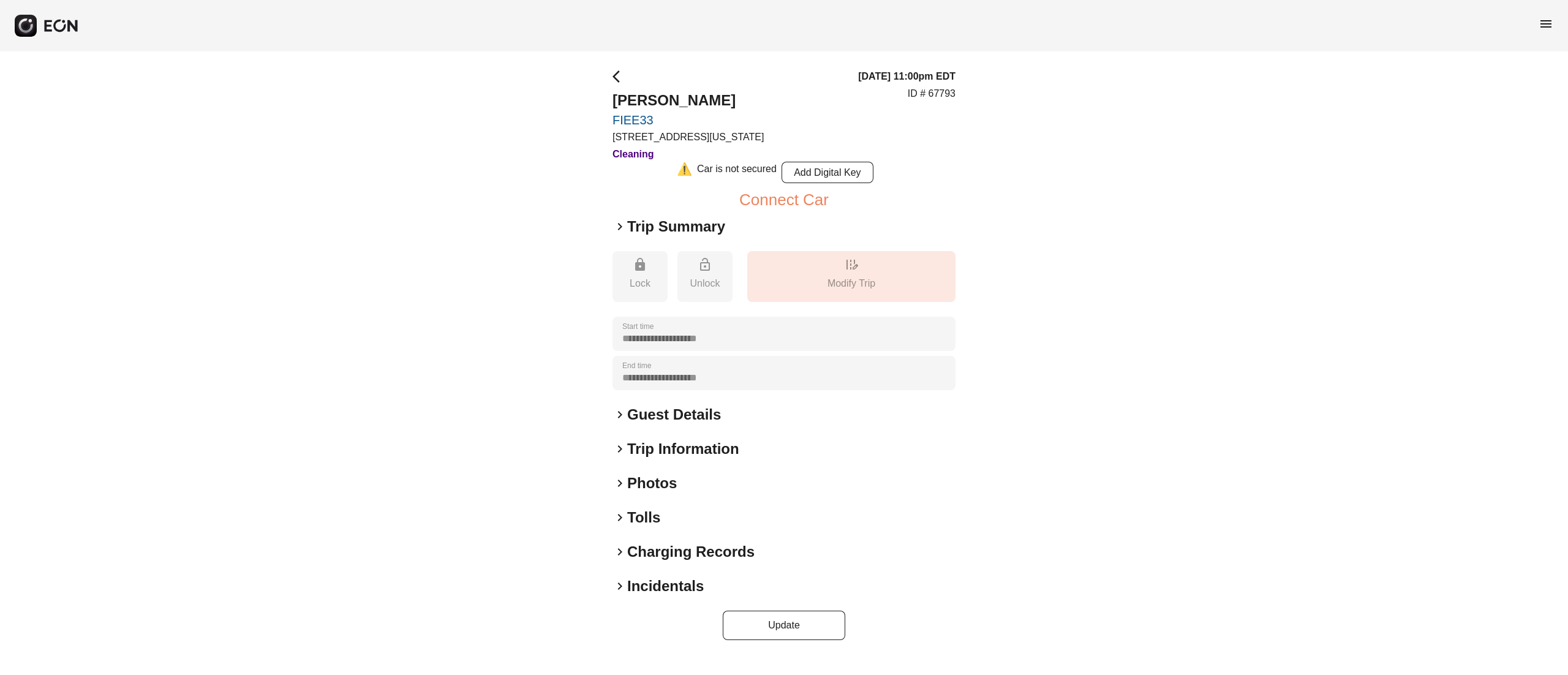
click at [650, 469] on div "**********" at bounding box center [784, 355] width 343 height 571
click at [658, 476] on h2 "Photos" at bounding box center [652, 483] width 50 height 20
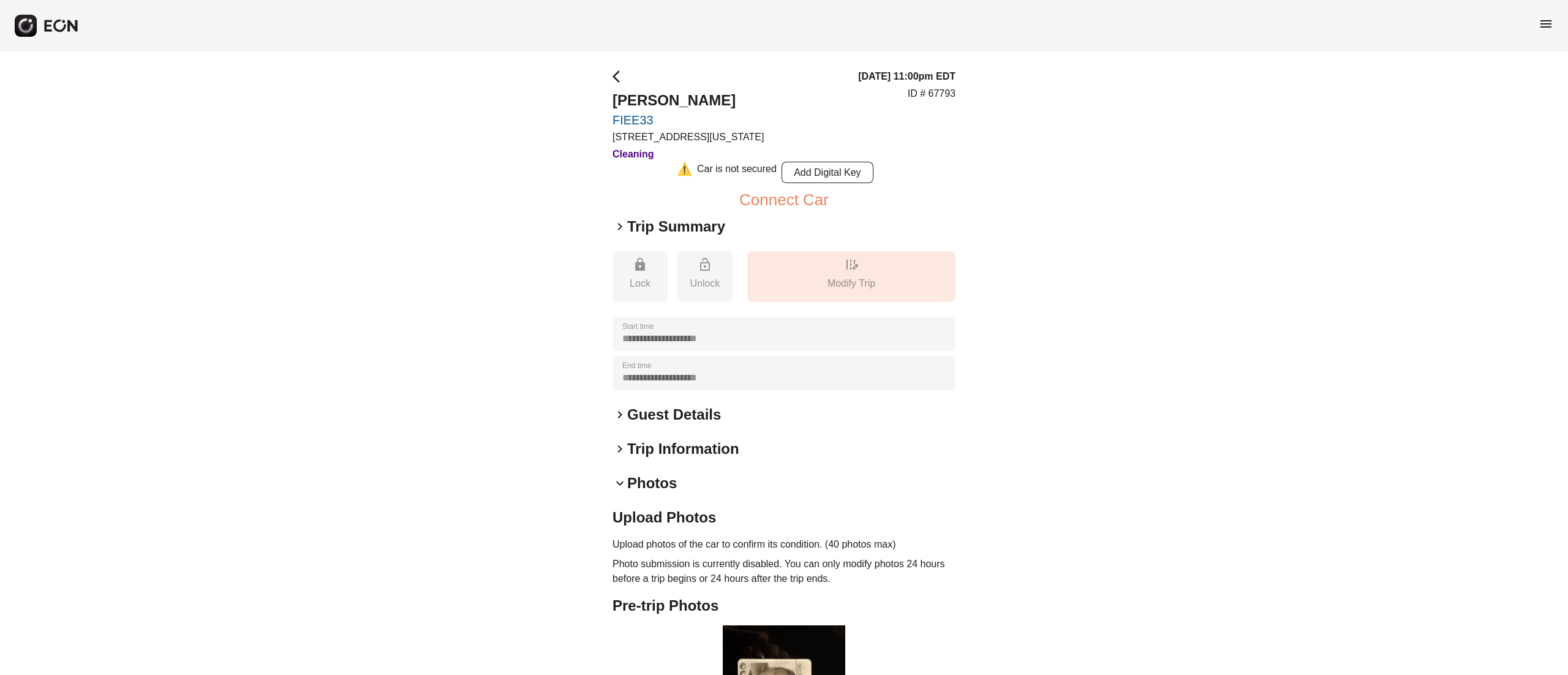
scroll to position [195, 0]
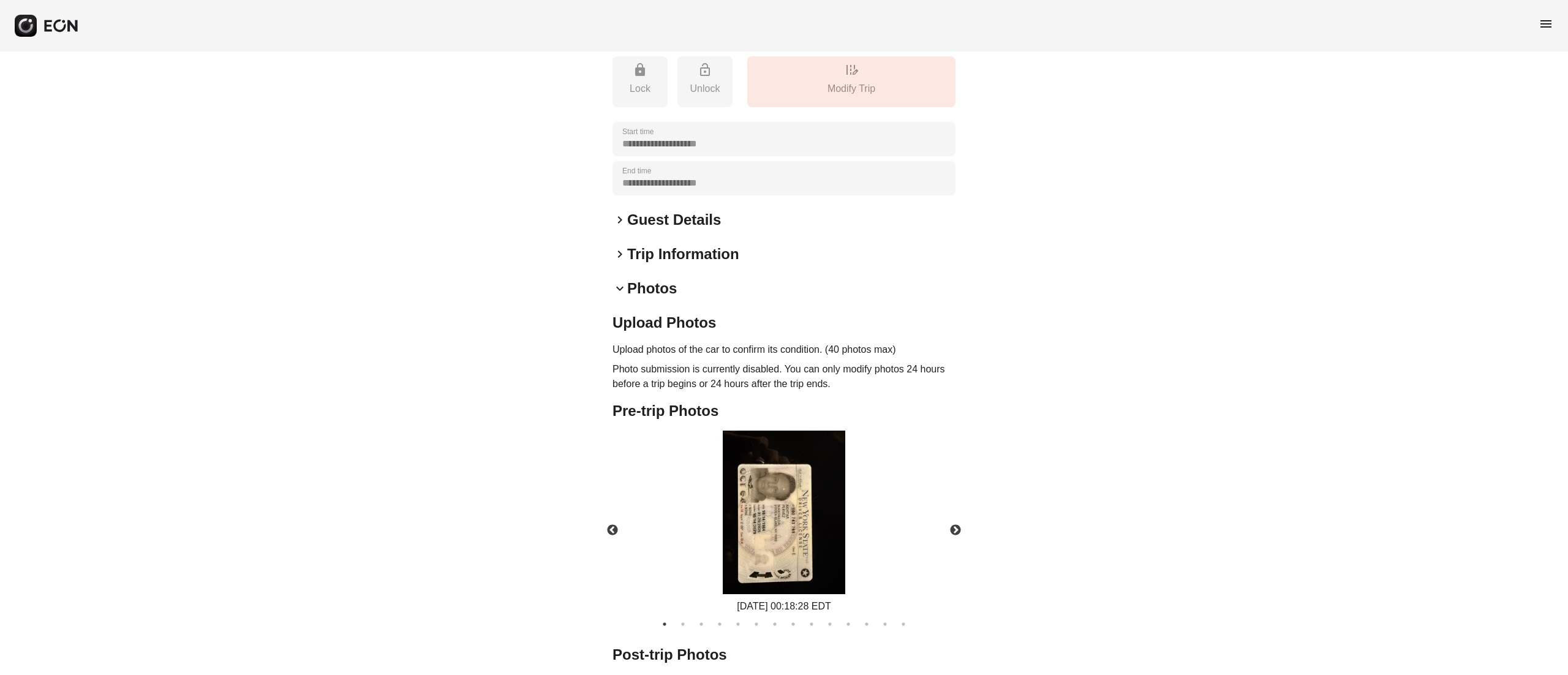
click at [778, 499] on img at bounding box center [784, 512] width 123 height 163
